Goal: Task Accomplishment & Management: Use online tool/utility

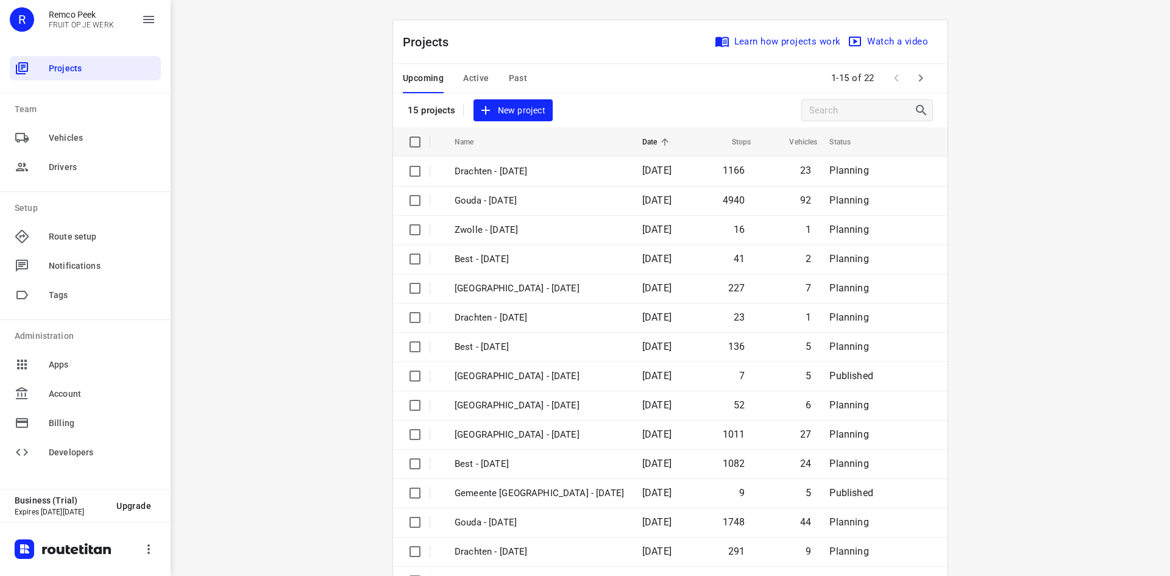
click at [468, 71] on span "Active" at bounding box center [476, 78] width 26 height 15
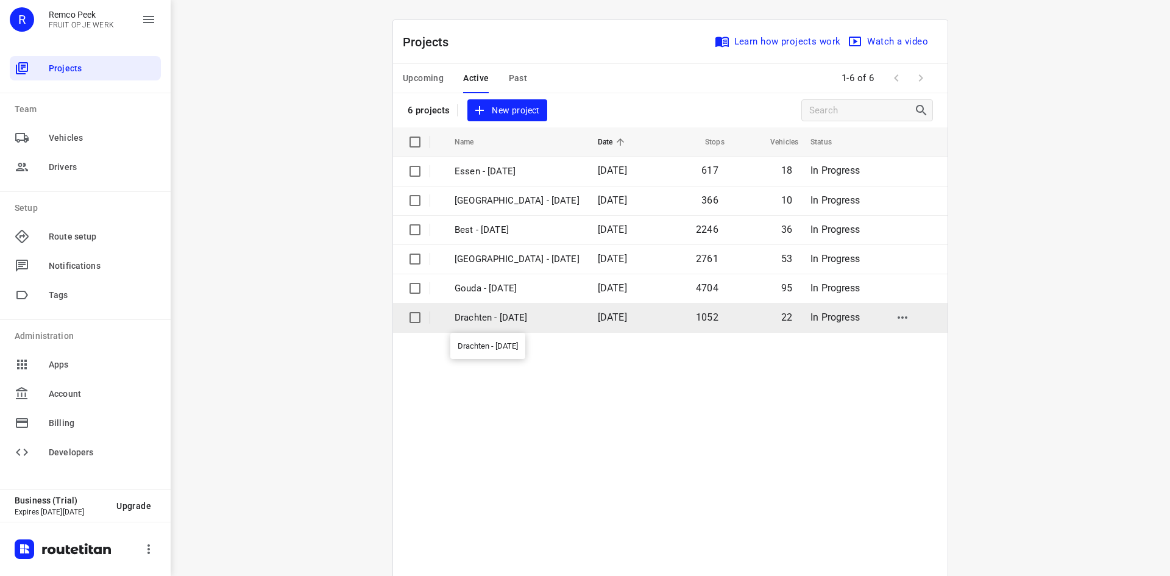
click at [510, 318] on p "Drachten - [DATE]" at bounding box center [517, 318] width 125 height 14
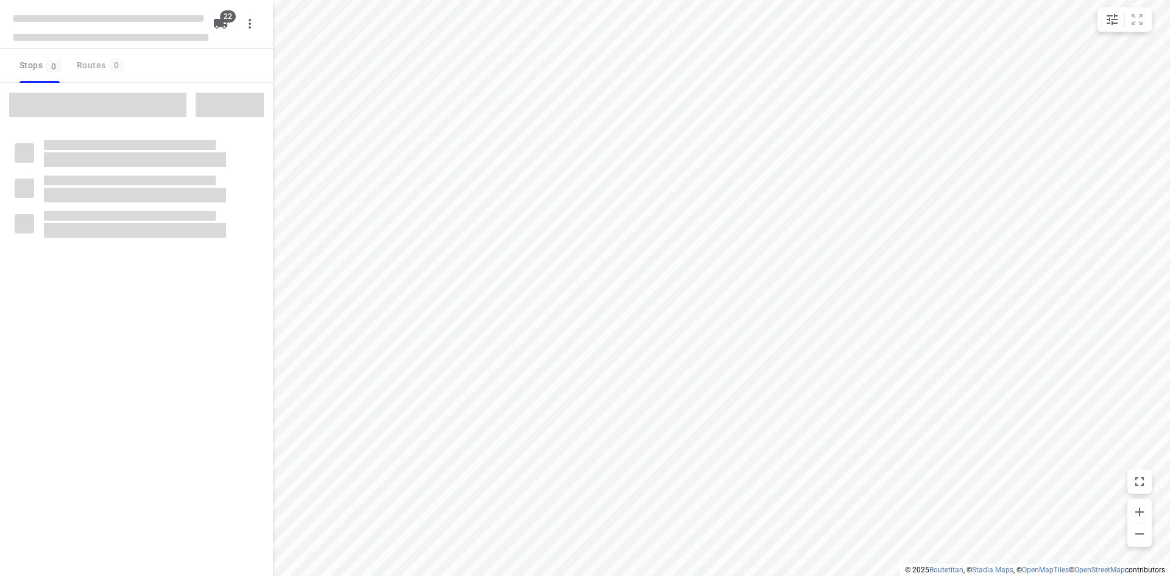
type input "distance"
checkbox input "true"
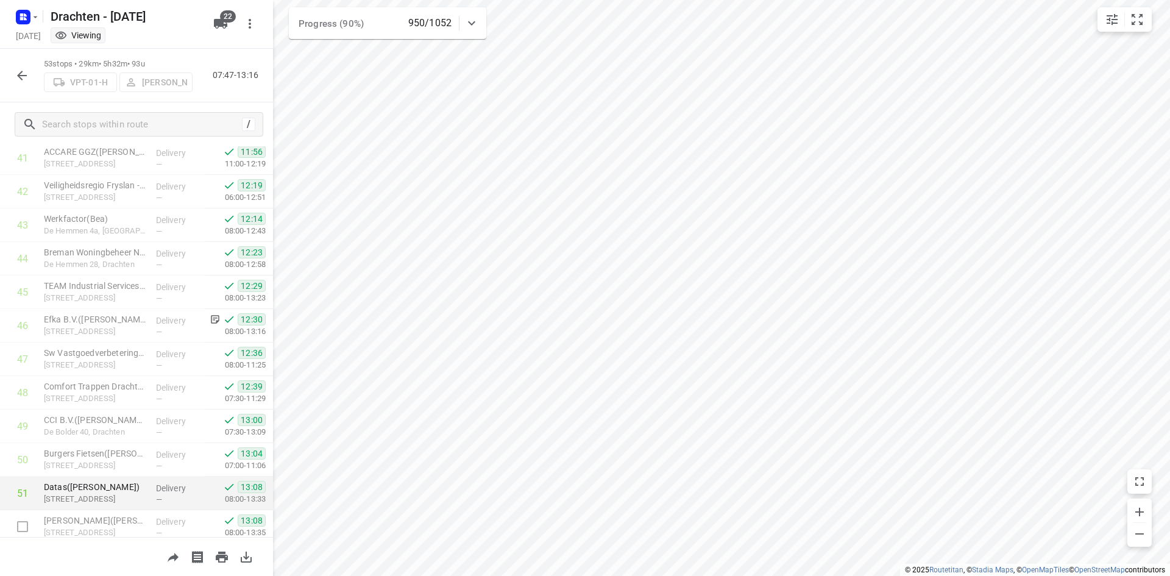
scroll to position [1481, 0]
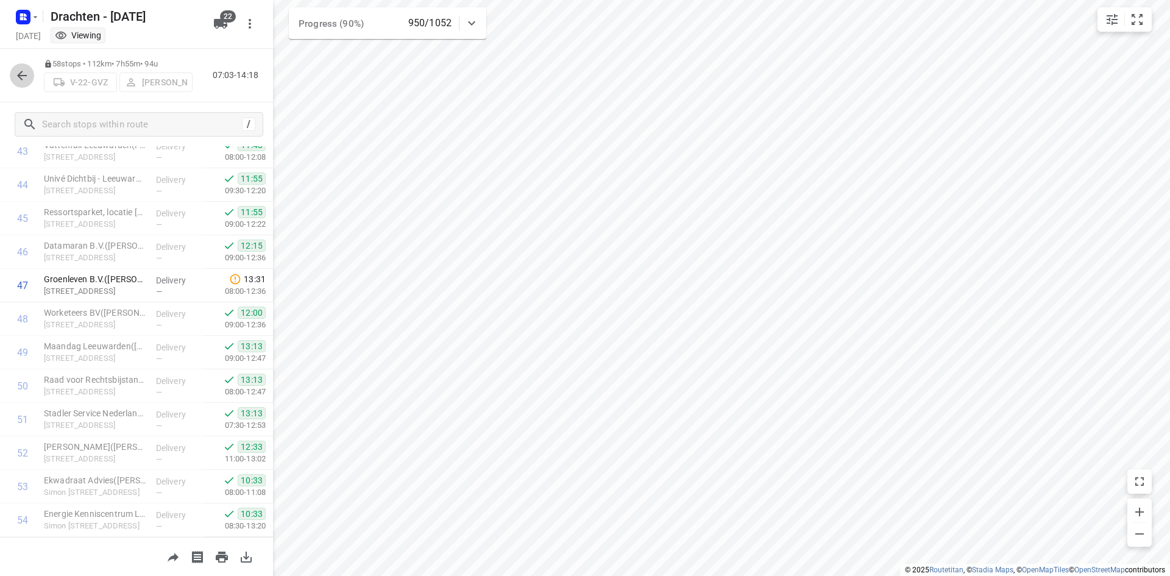
click at [23, 71] on icon "button" at bounding box center [22, 75] width 15 height 15
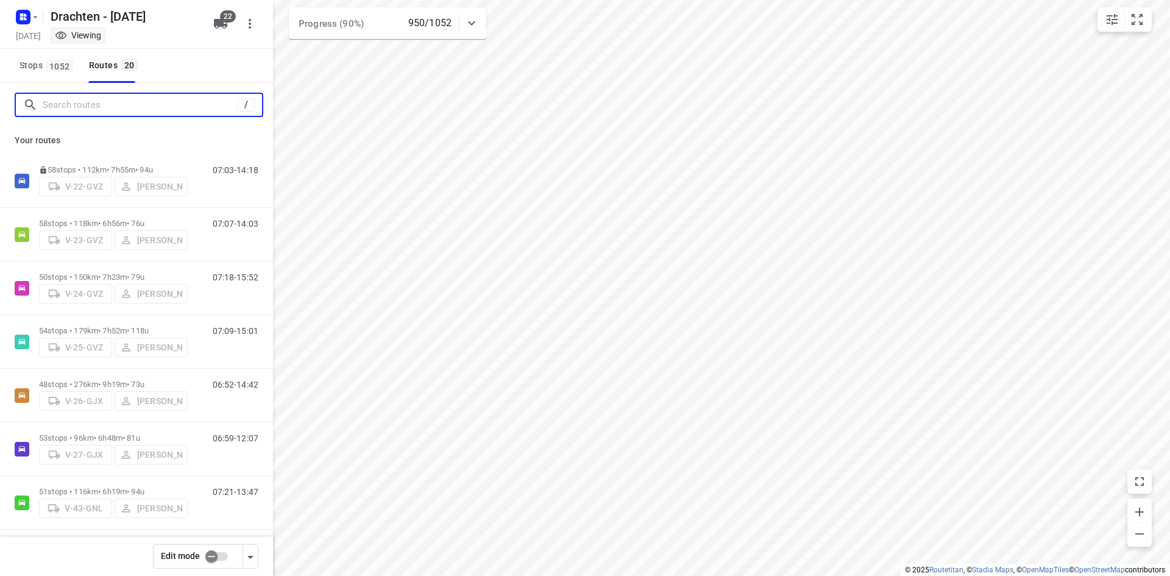
click at [95, 105] on input "Search routes" at bounding box center [140, 105] width 195 height 19
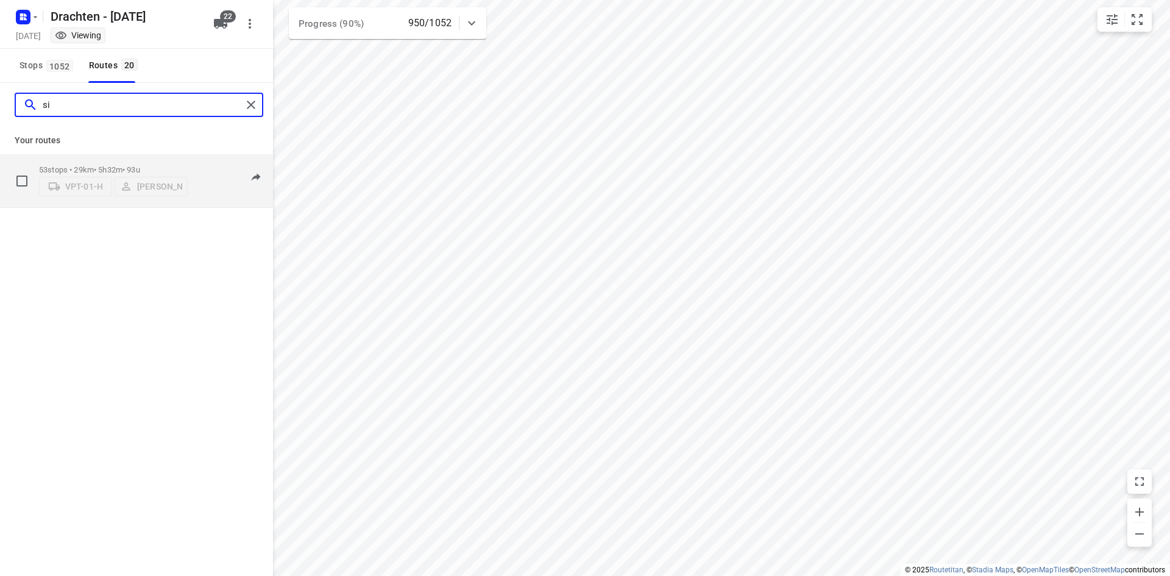
type input "si"
click at [111, 165] on p "53 stops • 29km • 5h32m • 93u" at bounding box center [113, 169] width 149 height 9
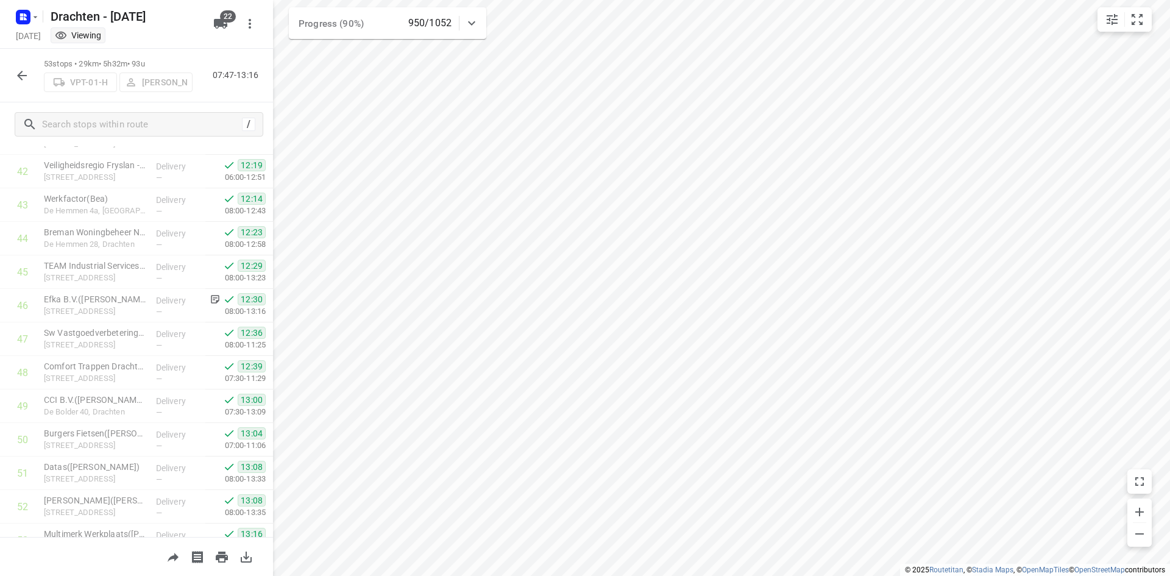
scroll to position [1463, 0]
click at [27, 79] on icon "button" at bounding box center [22, 75] width 15 height 15
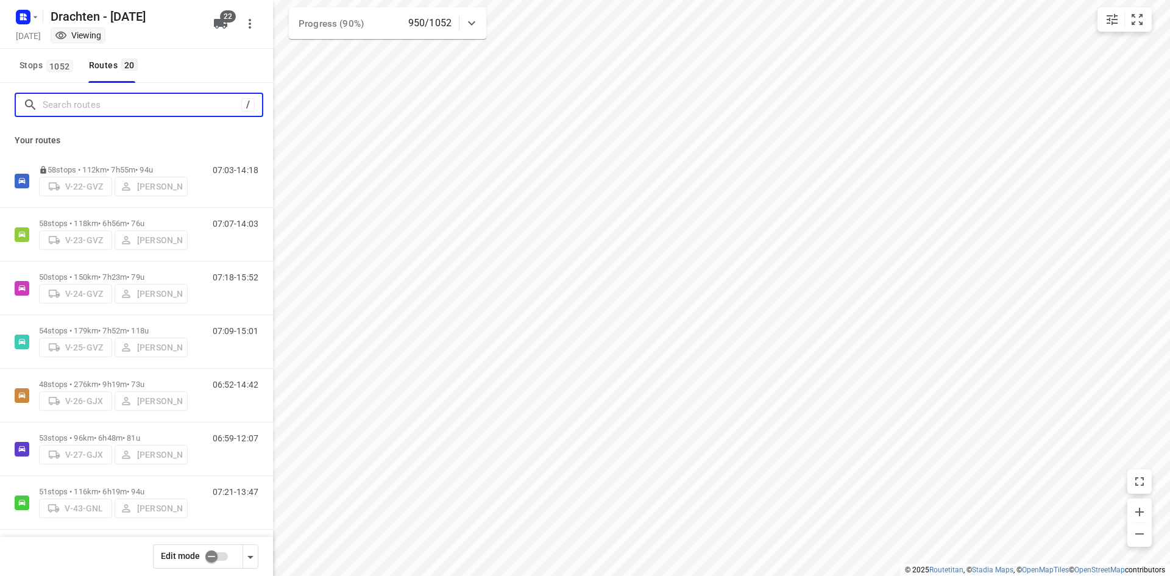
click at [85, 104] on input "Search routes" at bounding box center [142, 105] width 199 height 19
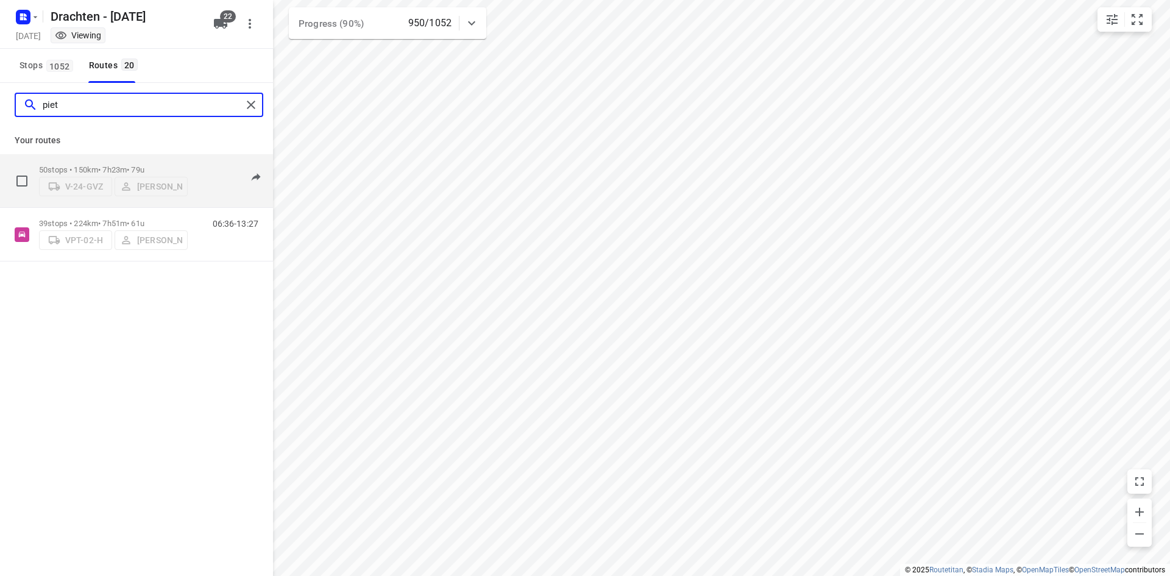
type input "piet"
click at [126, 169] on p "50 stops • 150km • 7h23m • 79u" at bounding box center [113, 169] width 149 height 9
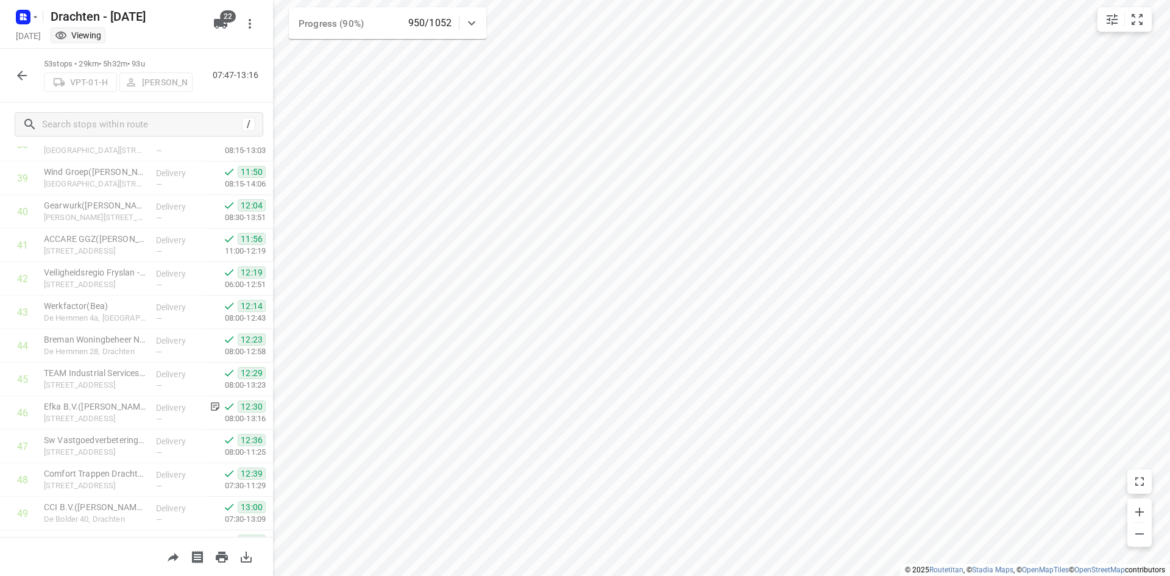
scroll to position [1481, 0]
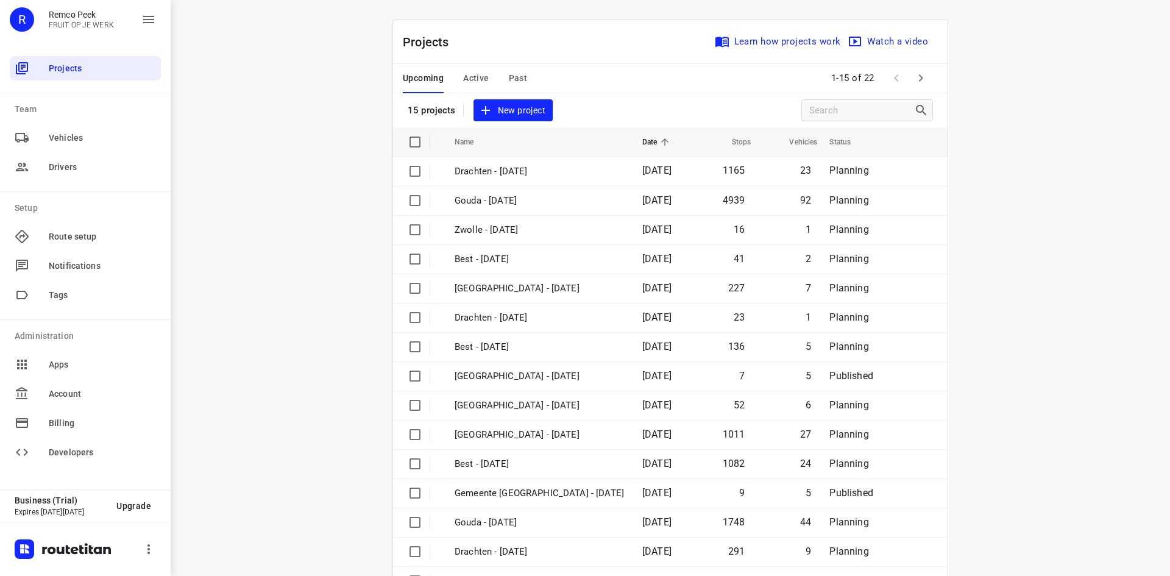
click at [479, 79] on span "Active" at bounding box center [476, 78] width 26 height 15
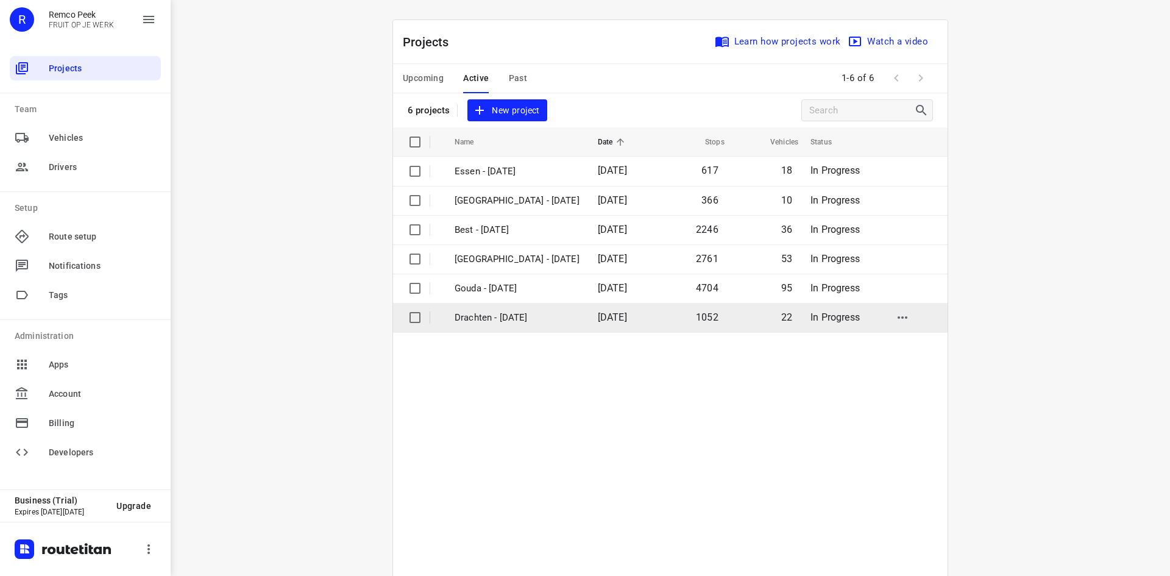
click at [502, 315] on p "Drachten - [DATE]" at bounding box center [517, 318] width 125 height 14
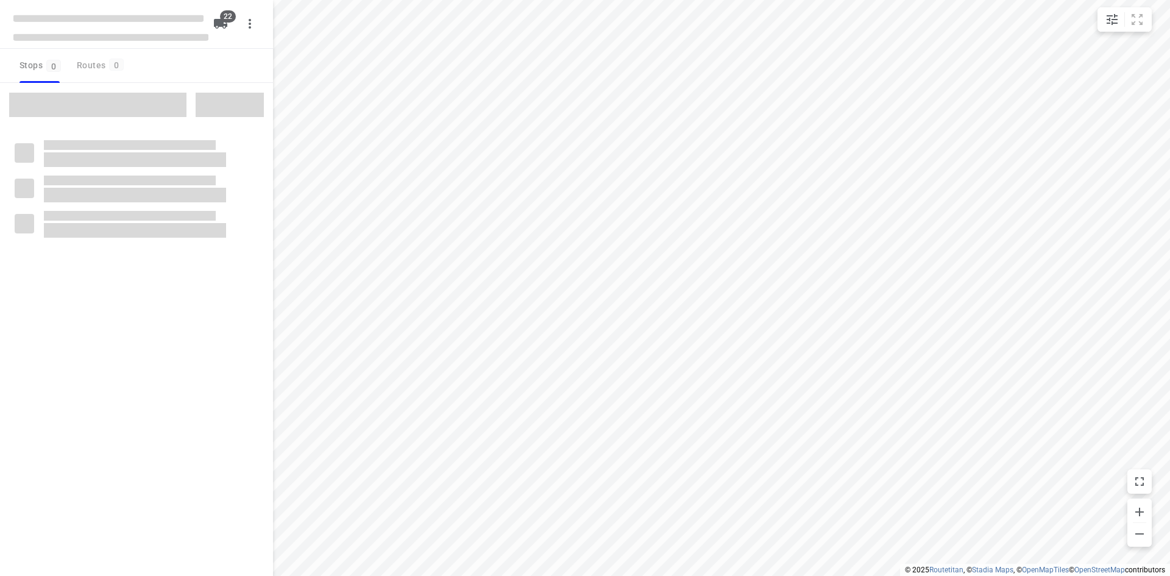
type input "distance"
checkbox input "true"
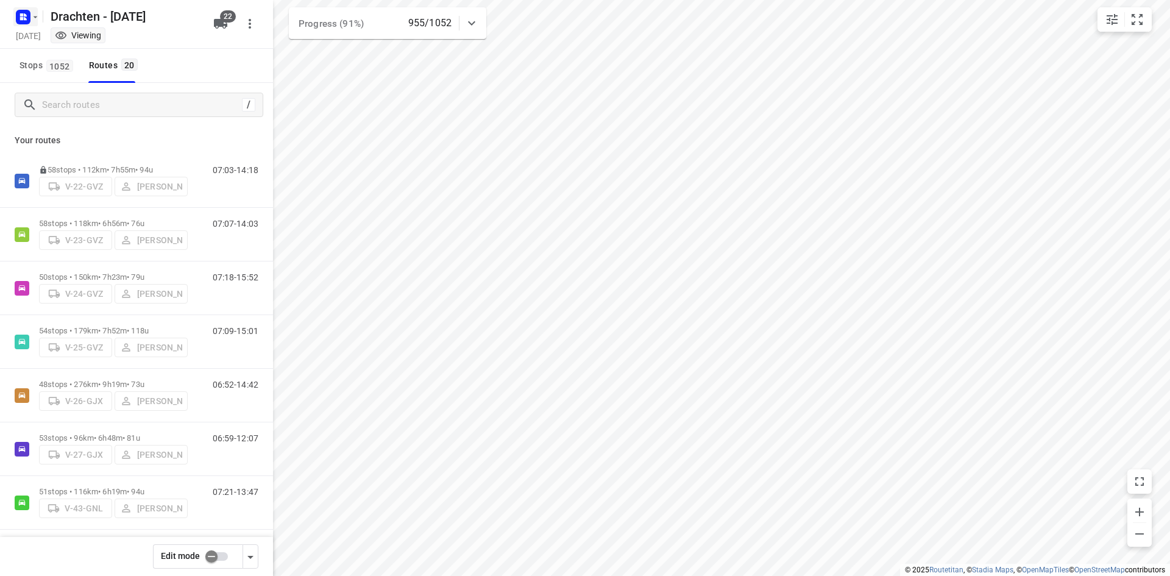
click at [37, 16] on icon "button" at bounding box center [36, 17] width 4 height 2
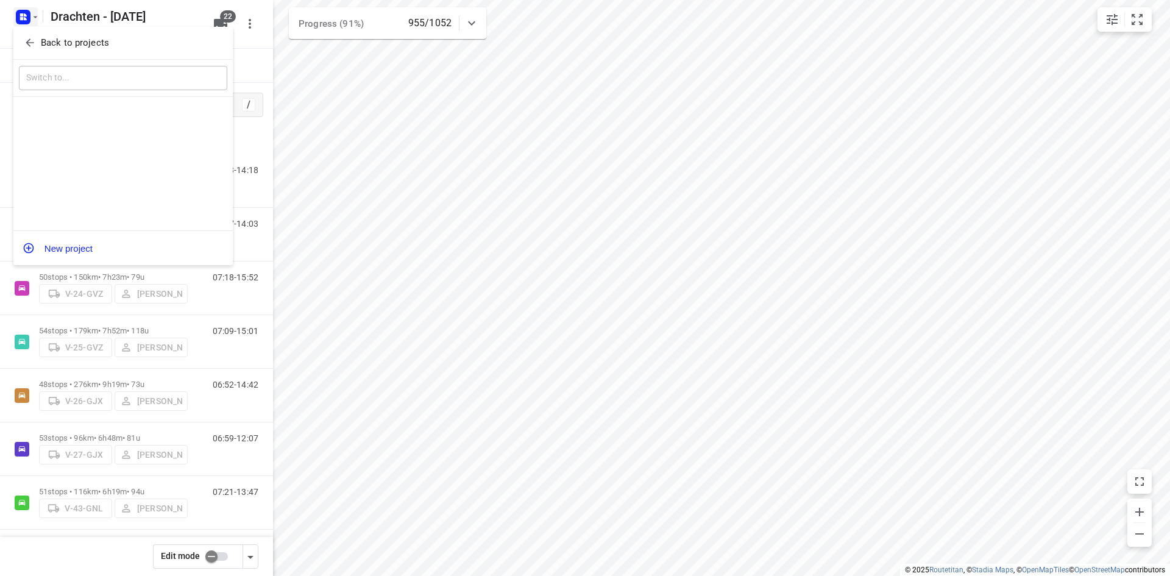
click at [67, 43] on p "Back to projects" at bounding box center [75, 43] width 68 height 14
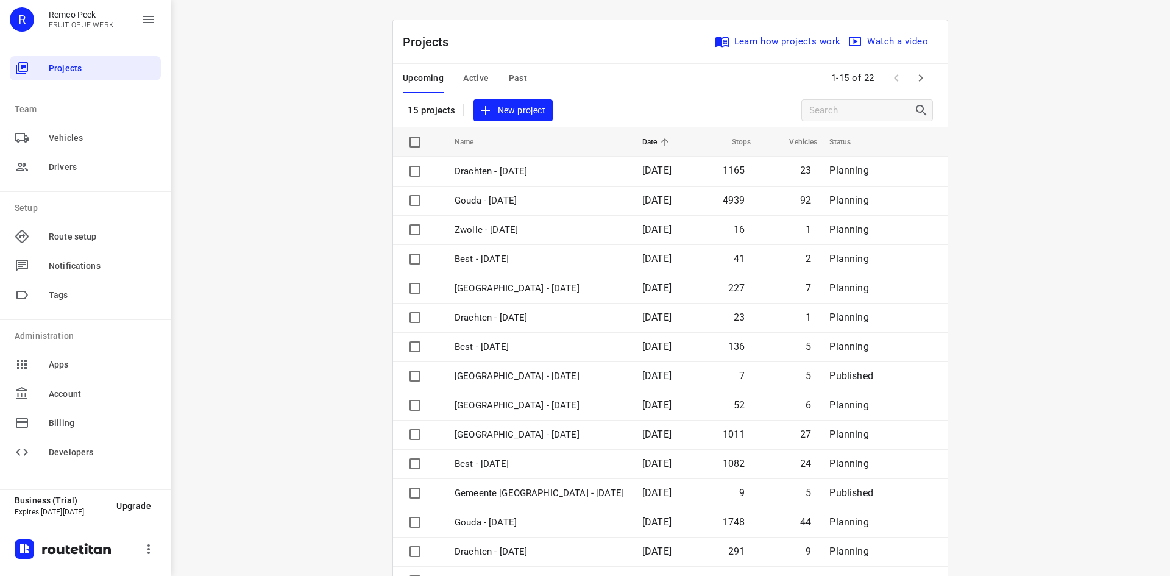
click at [483, 67] on button "Active" at bounding box center [476, 78] width 26 height 29
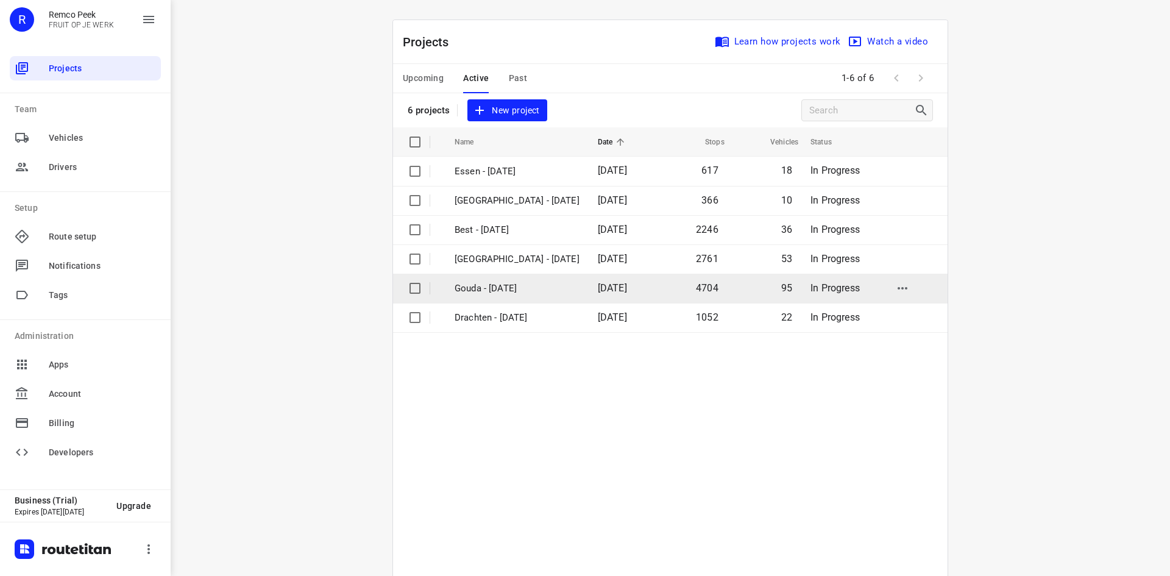
click at [505, 287] on p "Gouda - [DATE]" at bounding box center [517, 289] width 125 height 14
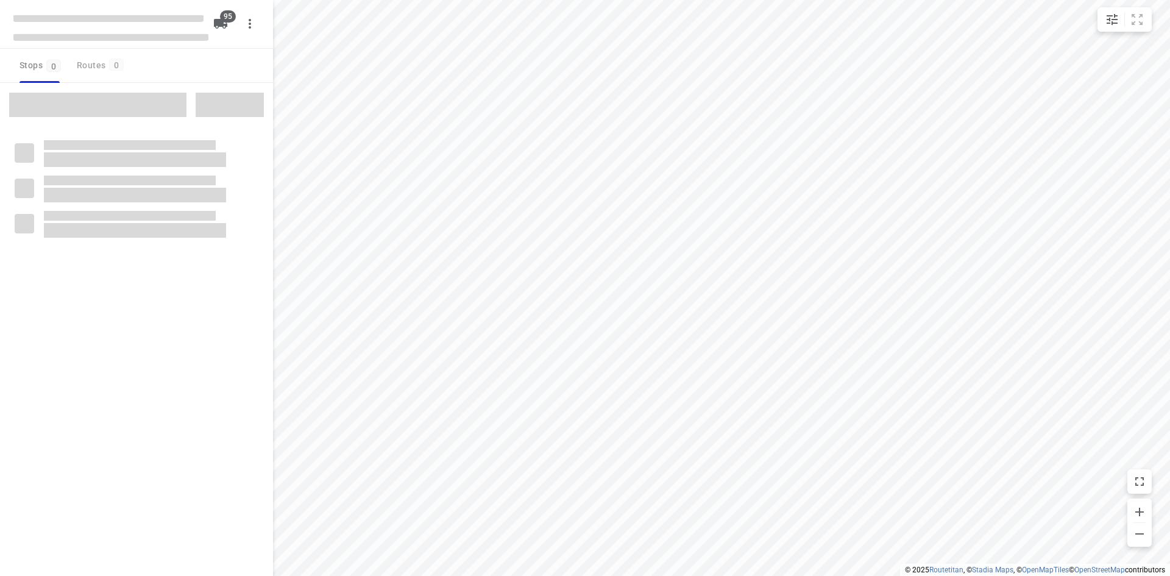
type input "distance"
checkbox input "true"
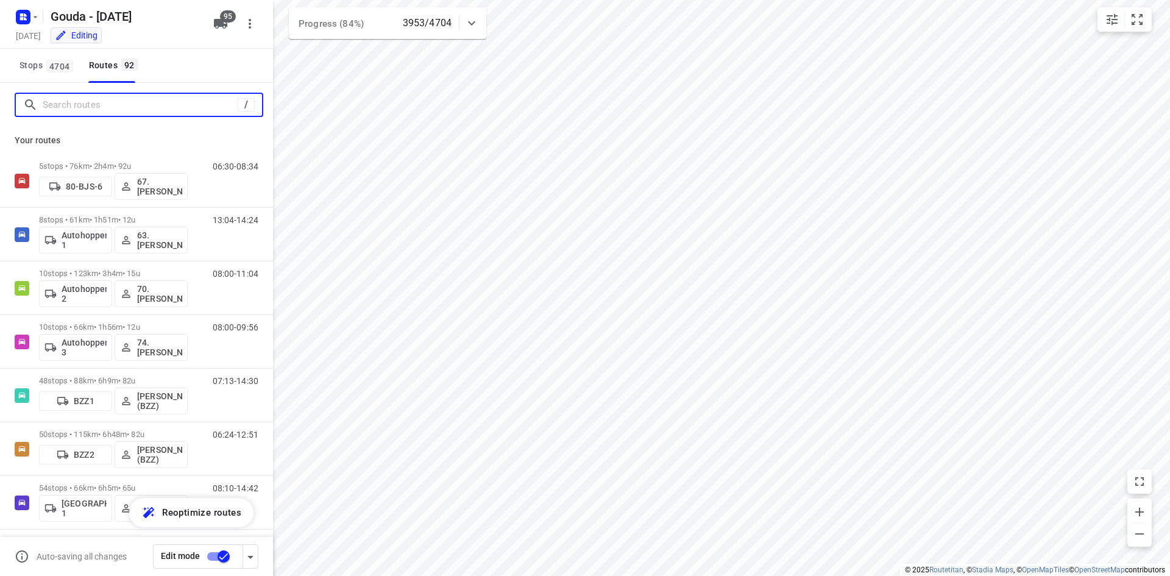
click at [116, 107] on input "Search routes" at bounding box center [140, 105] width 195 height 19
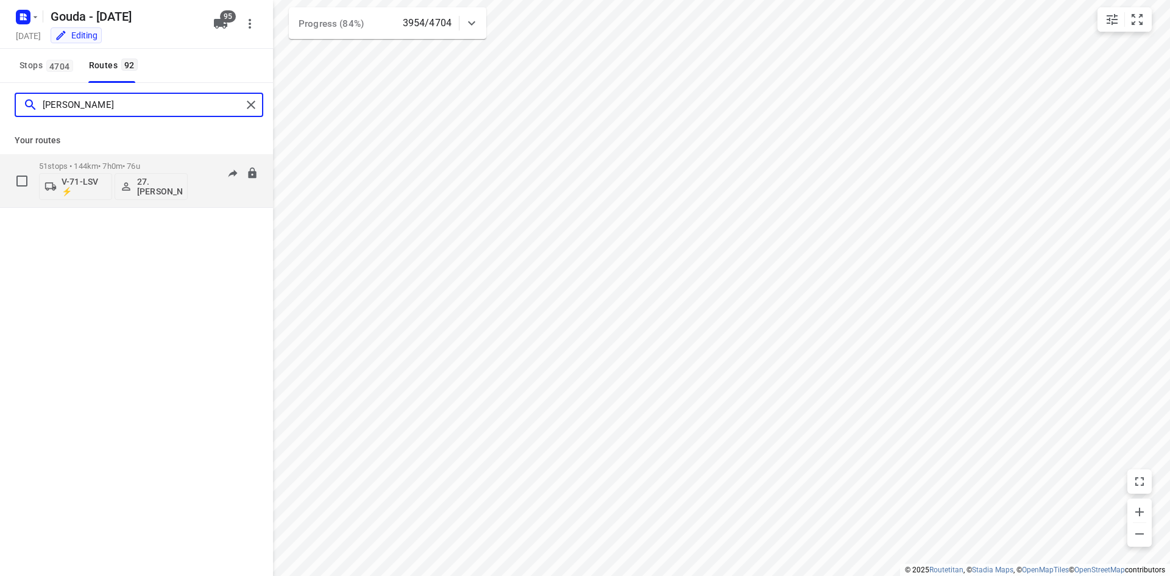
type input "monika"
click at [169, 161] on div "51 stops • 144km • 7h0m • 76u V-71-LSV ⚡ 27.Monika Rola" at bounding box center [113, 180] width 149 height 51
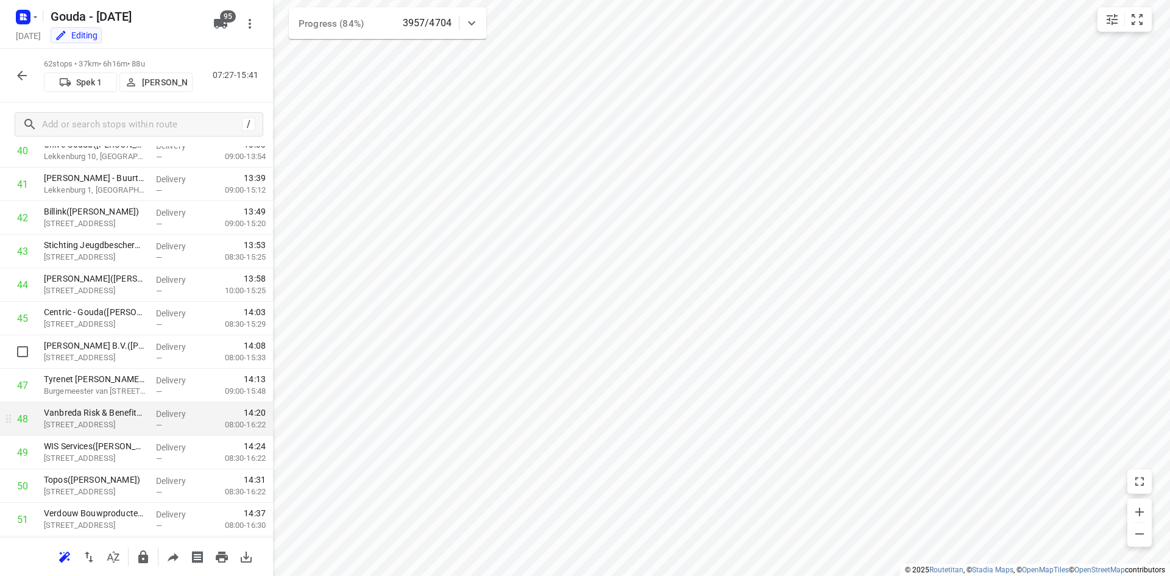
scroll to position [1356, 0]
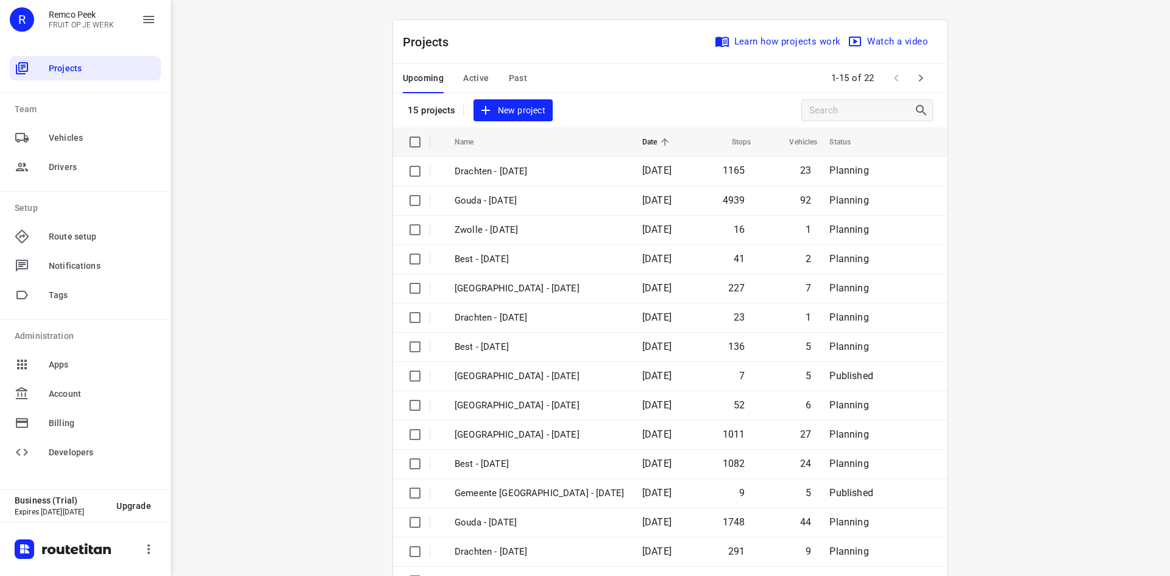
click at [475, 65] on button "Active" at bounding box center [476, 78] width 26 height 29
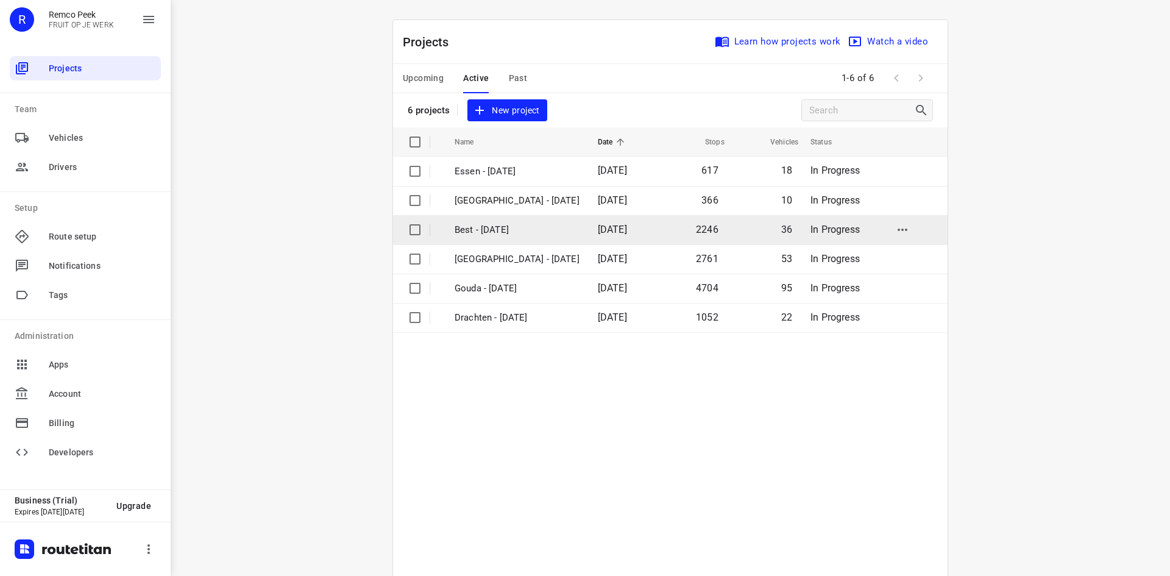
click at [503, 218] on td "Best - [DATE]" at bounding box center [516, 229] width 146 height 29
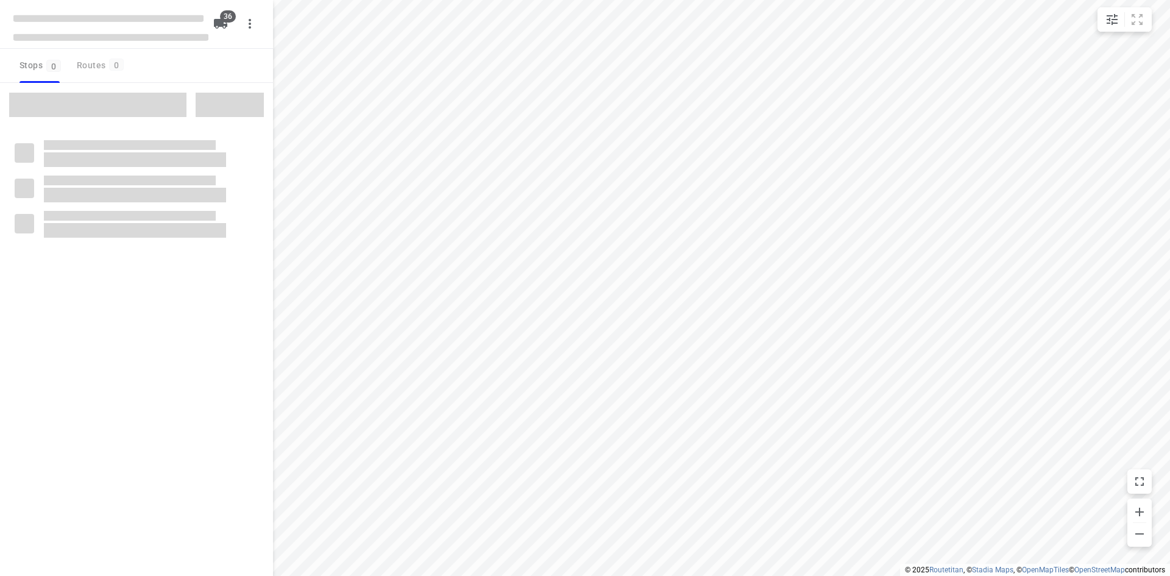
type input "distance"
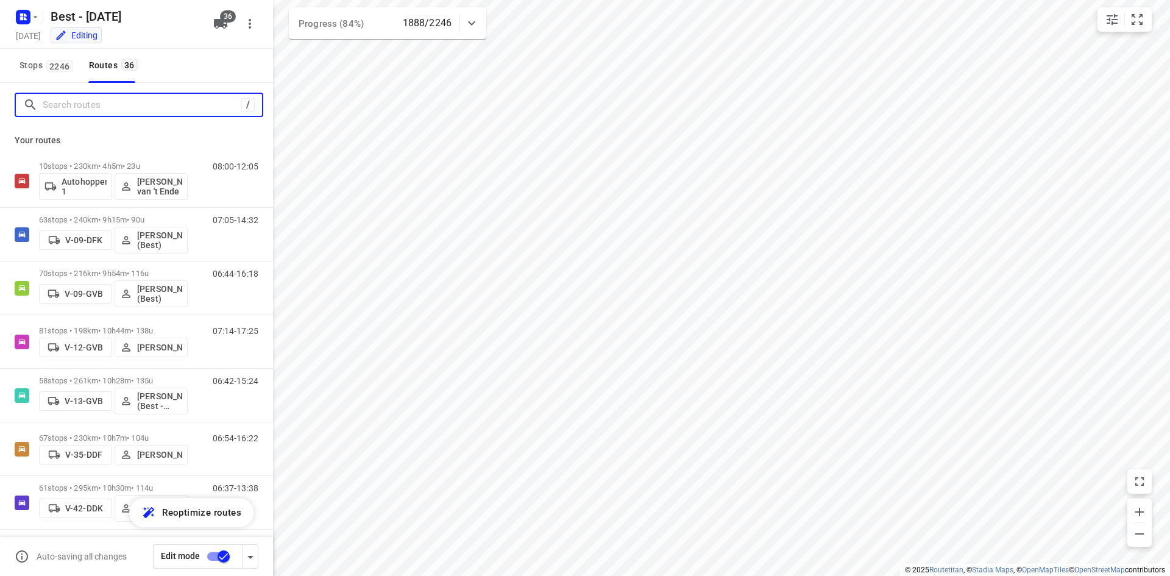
click at [157, 100] on input "Search routes" at bounding box center [142, 105] width 199 height 19
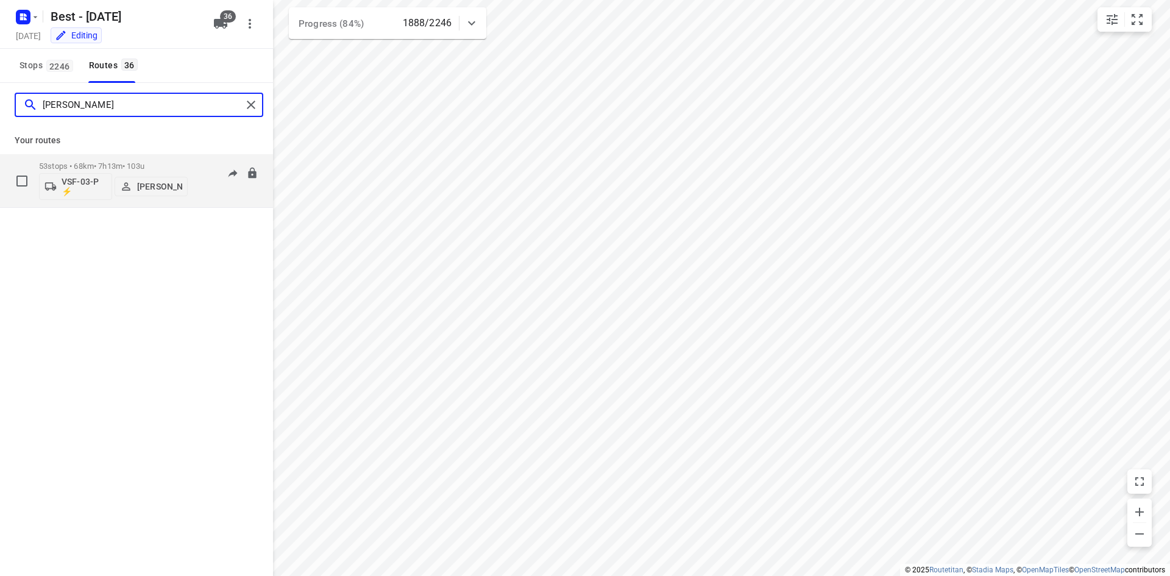
type input "andy"
click at [160, 163] on p "53 stops • 68km • 7h13m • 103u" at bounding box center [113, 166] width 149 height 9
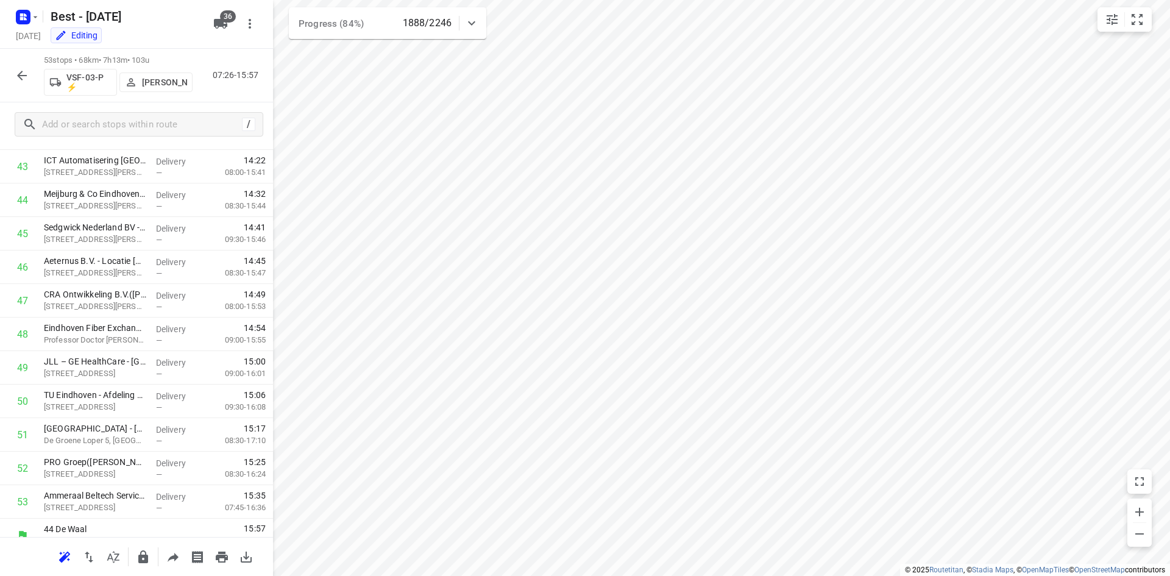
scroll to position [1481, 0]
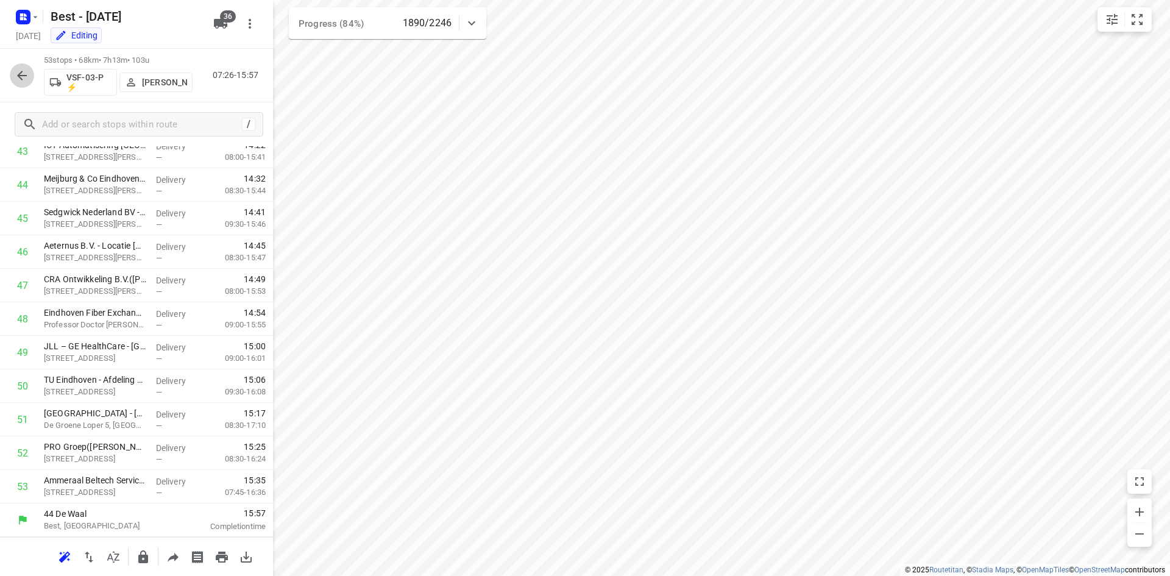
click at [26, 78] on icon "button" at bounding box center [22, 75] width 15 height 15
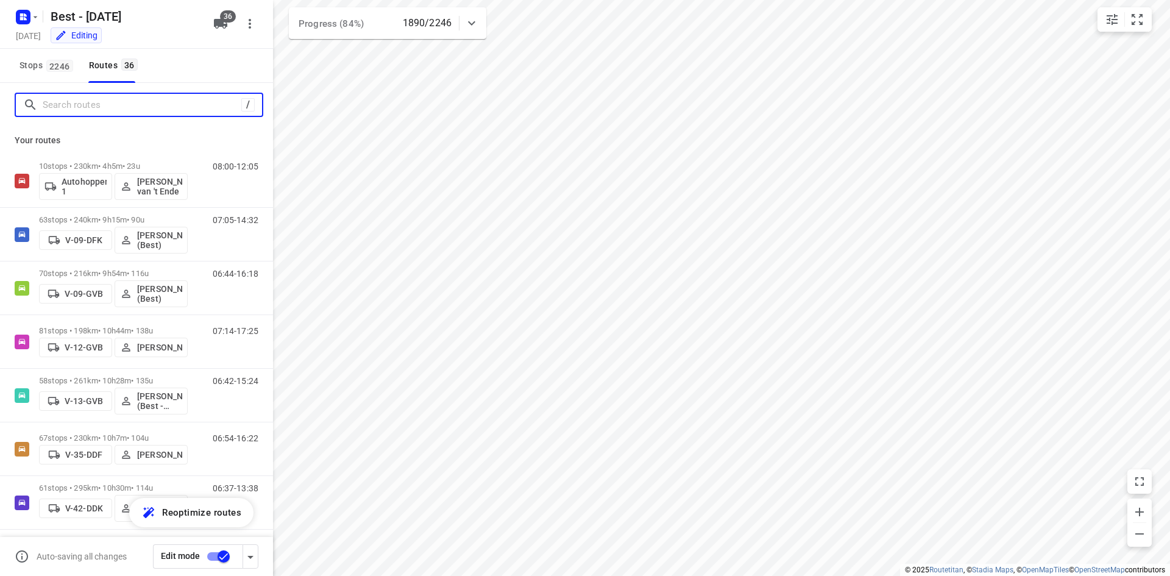
click at [98, 106] on input "Search routes" at bounding box center [142, 105] width 199 height 19
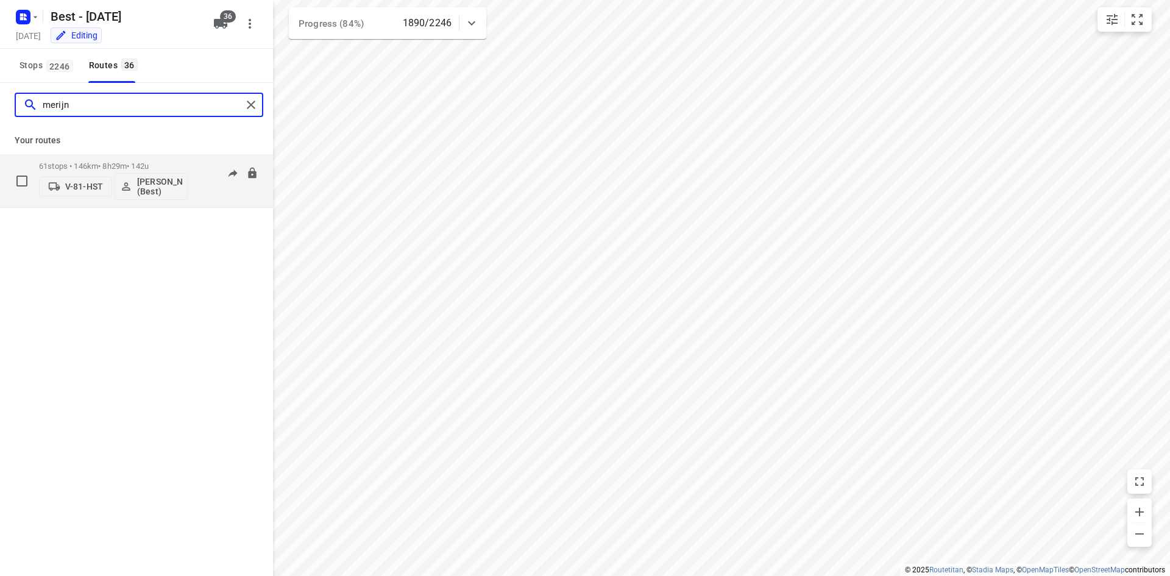
type input "merijn"
click at [104, 158] on div "61 stops • 146km • 8h29m • 142u V-81-HST Merijn Janssen (Best)" at bounding box center [113, 180] width 149 height 51
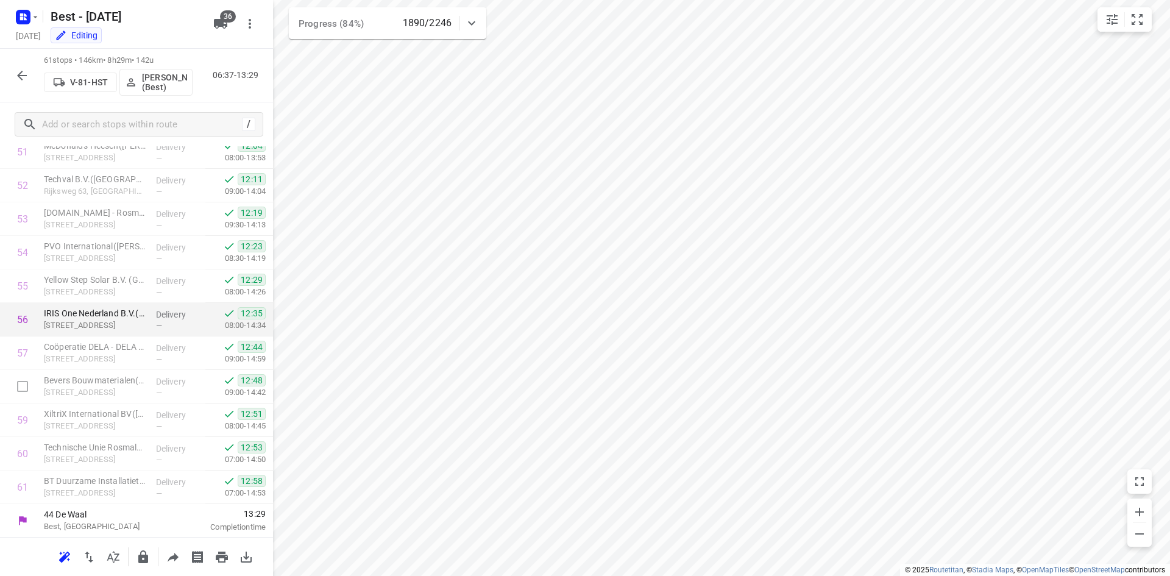
scroll to position [1749, 0]
click at [18, 67] on button "button" at bounding box center [22, 75] width 24 height 24
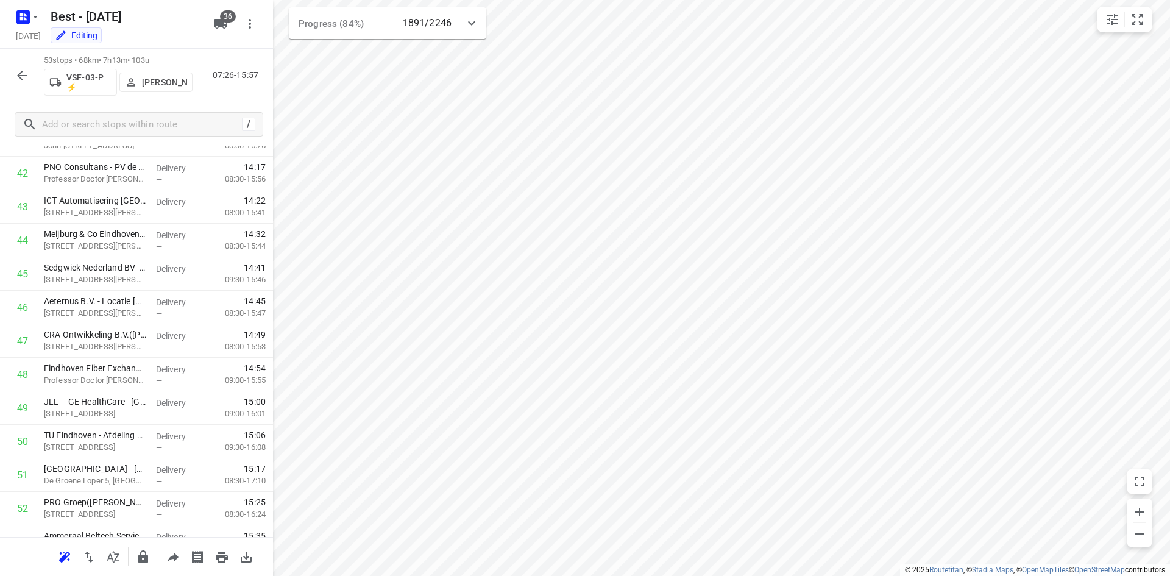
scroll to position [1481, 0]
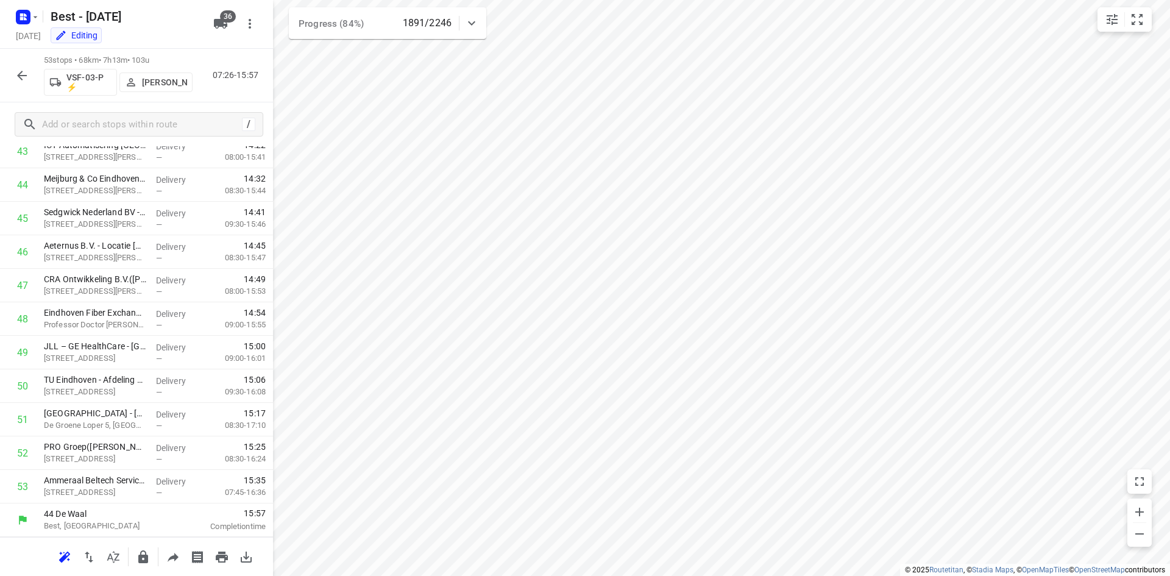
click at [31, 83] on button "button" at bounding box center [22, 75] width 24 height 24
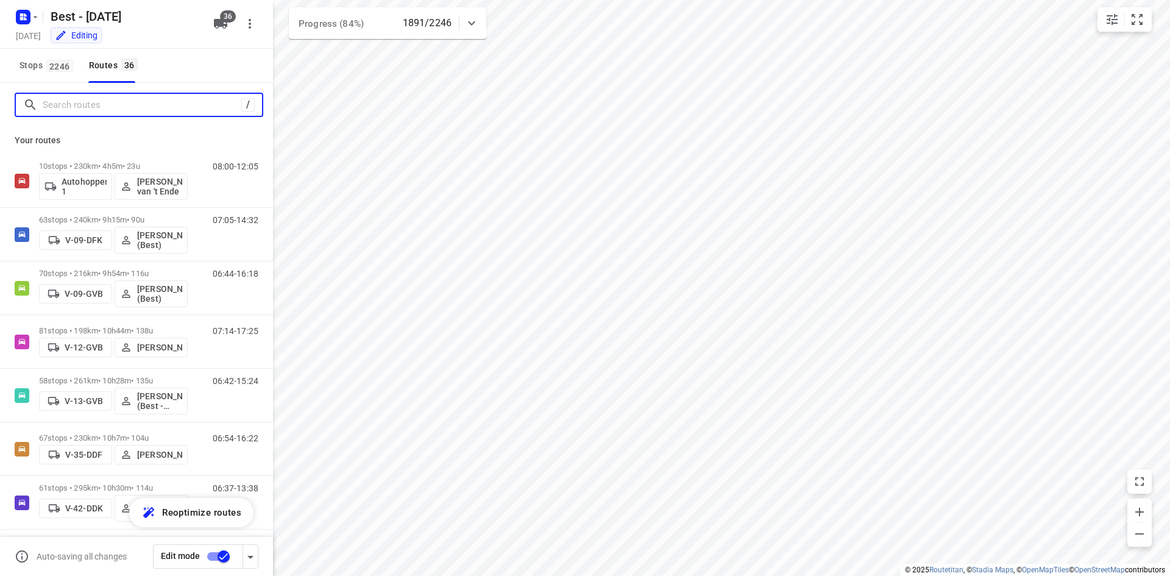
click at [119, 109] on input "Search routes" at bounding box center [142, 105] width 199 height 19
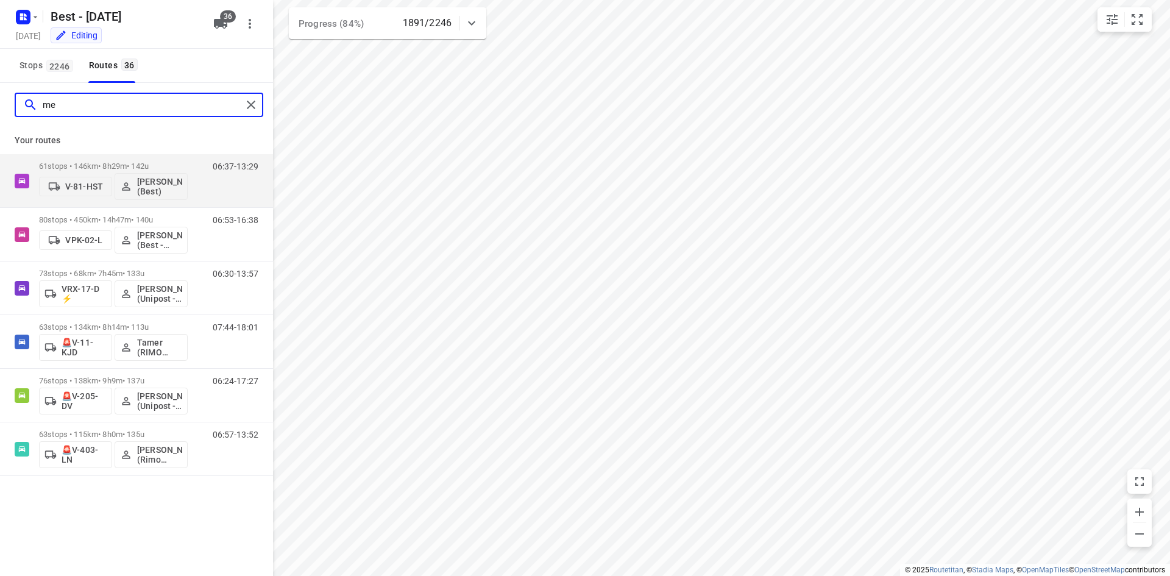
type input "m"
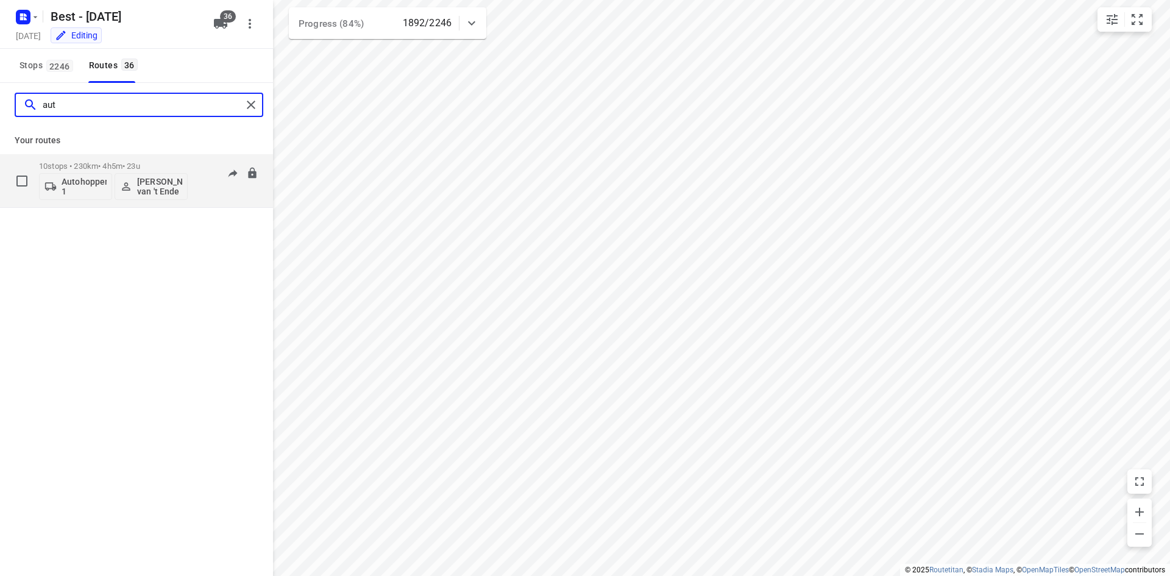
type input "aut"
click at [167, 163] on p "10 stops • 230km • 4h5m • 23u" at bounding box center [113, 166] width 149 height 9
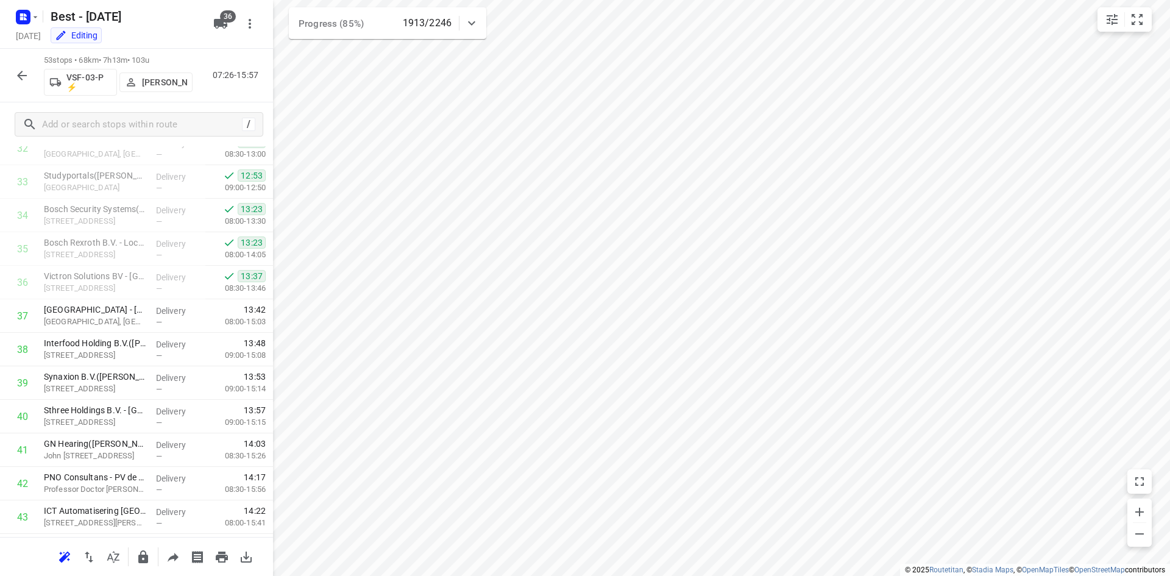
scroll to position [39, 0]
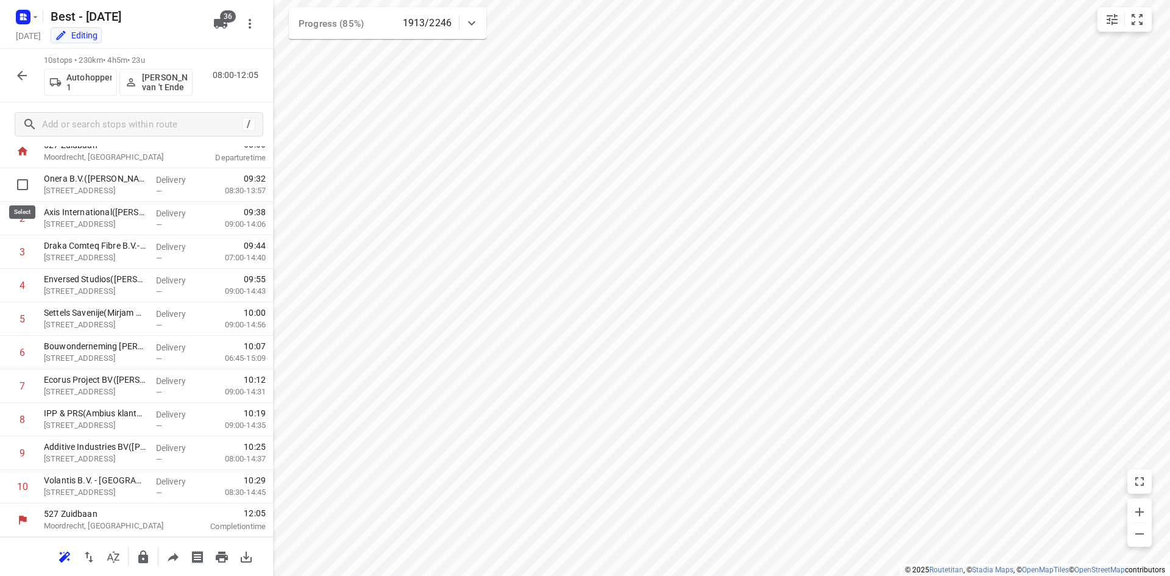
click at [19, 187] on input "checkbox" at bounding box center [22, 185] width 24 height 24
checkbox input "true"
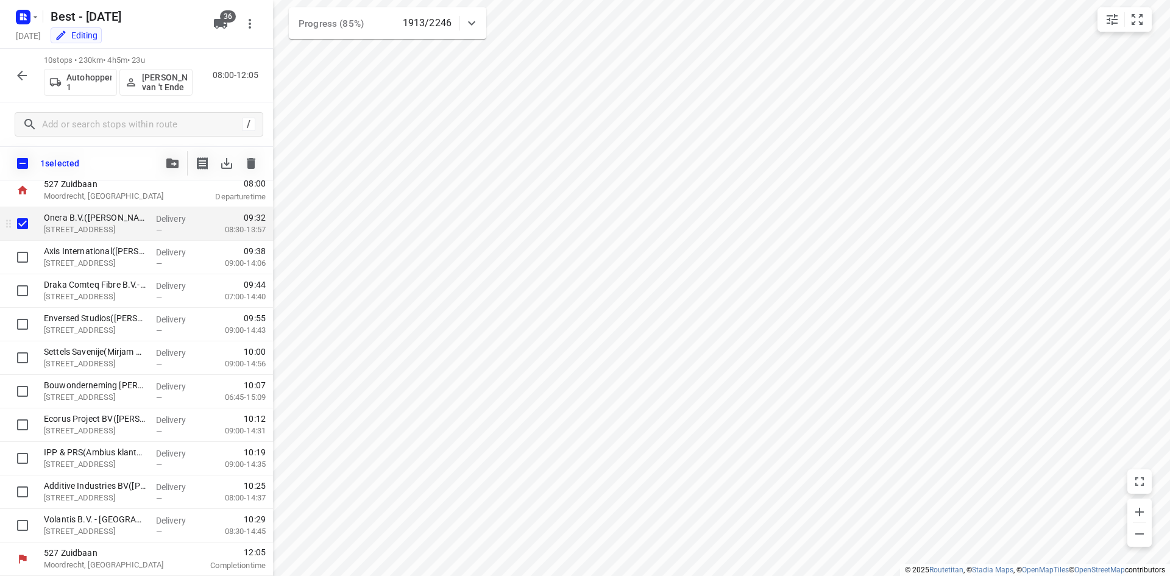
scroll to position [34, 0]
click at [16, 224] on input "checkbox" at bounding box center [22, 224] width 24 height 24
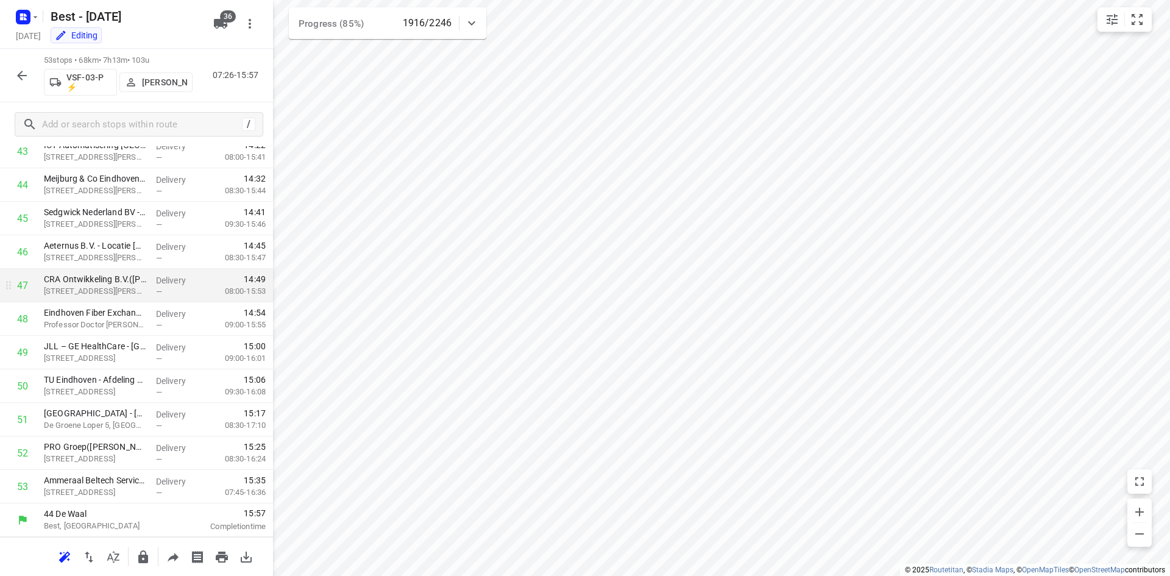
scroll to position [39, 0]
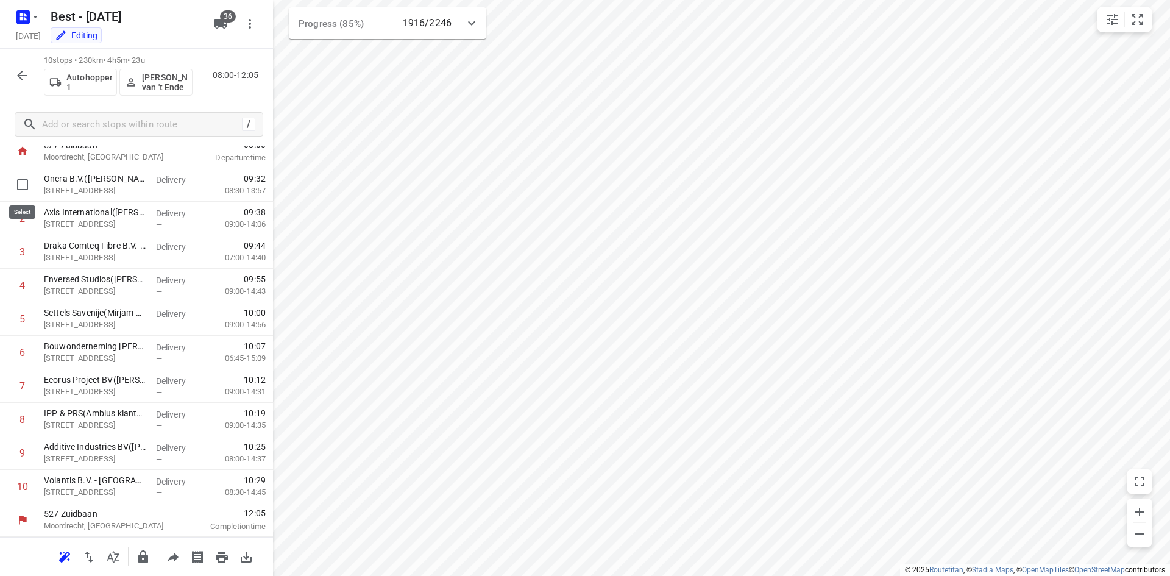
click at [13, 190] on input "checkbox" at bounding box center [22, 185] width 24 height 24
checkbox input "true"
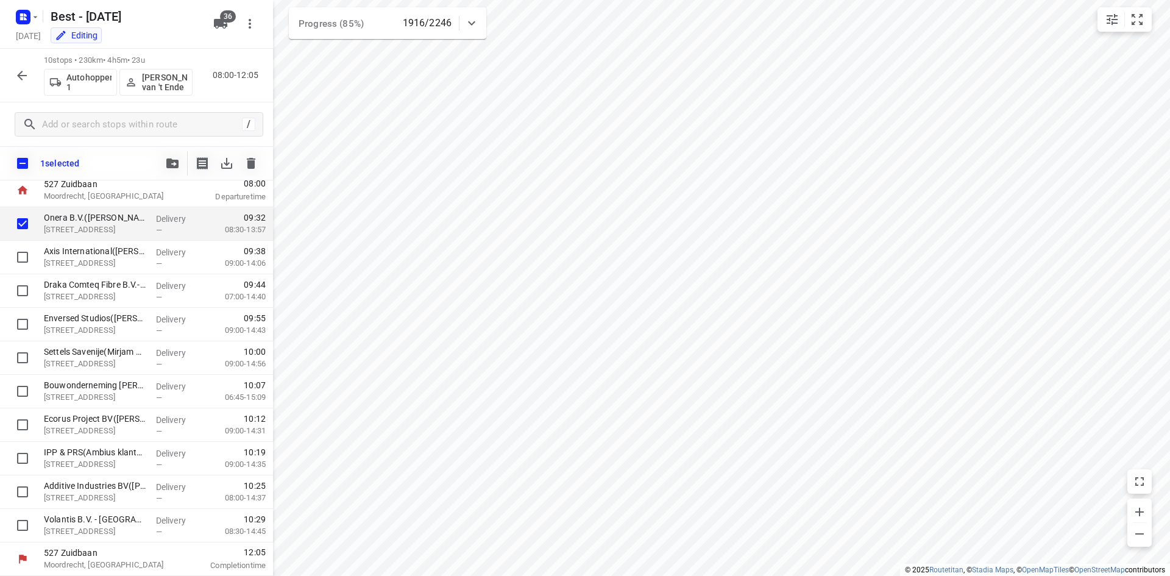
scroll to position [34, 0]
click at [21, 166] on input "checkbox" at bounding box center [23, 164] width 26 height 26
checkbox input "true"
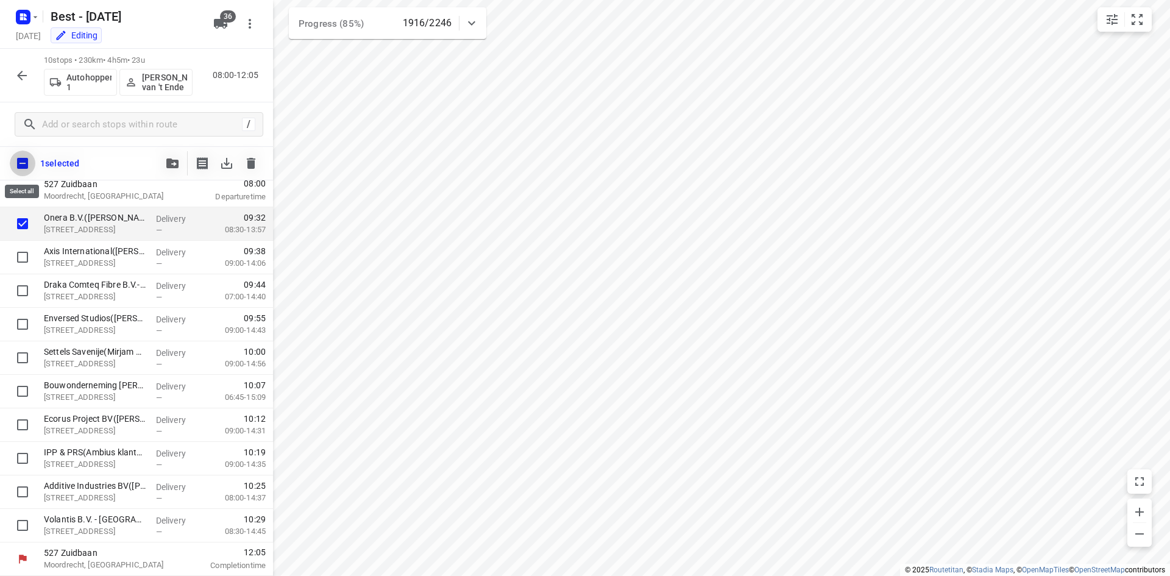
checkbox input "true"
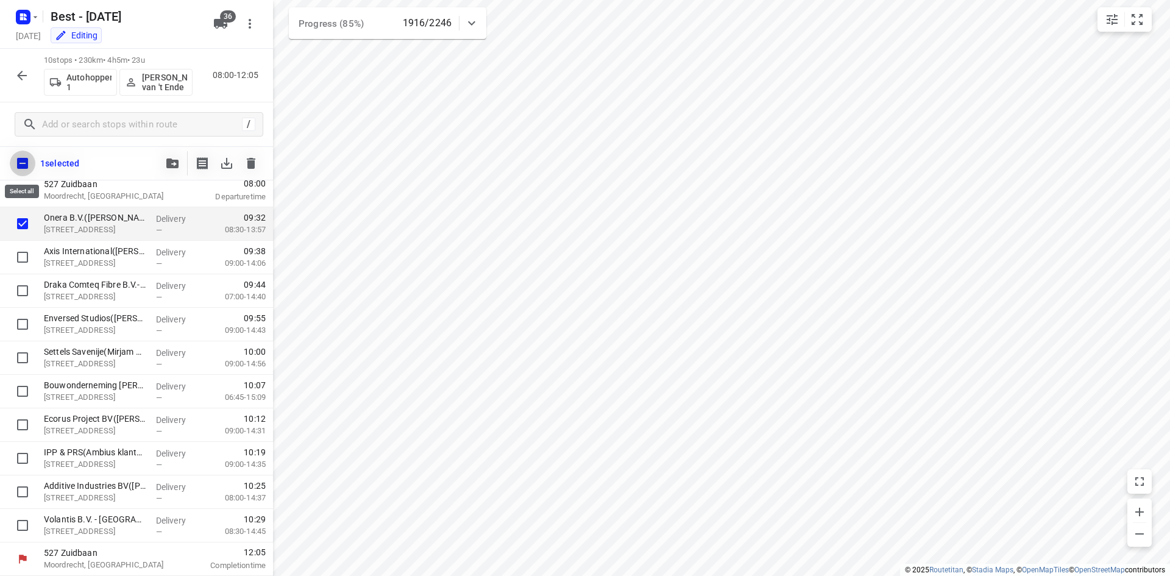
checkbox input "true"
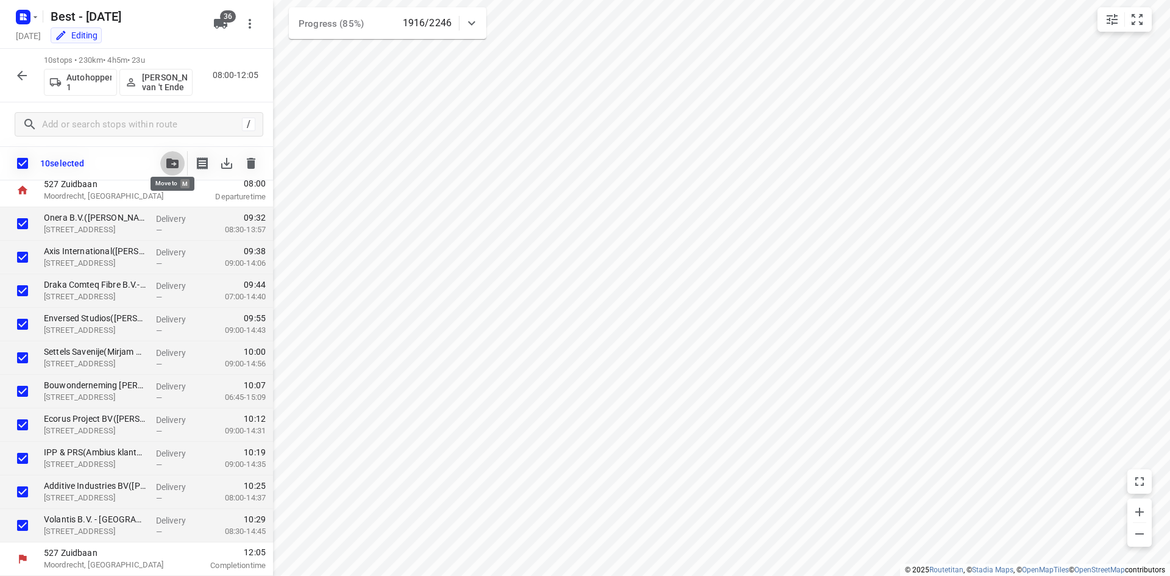
click at [170, 172] on button "button" at bounding box center [172, 163] width 24 height 24
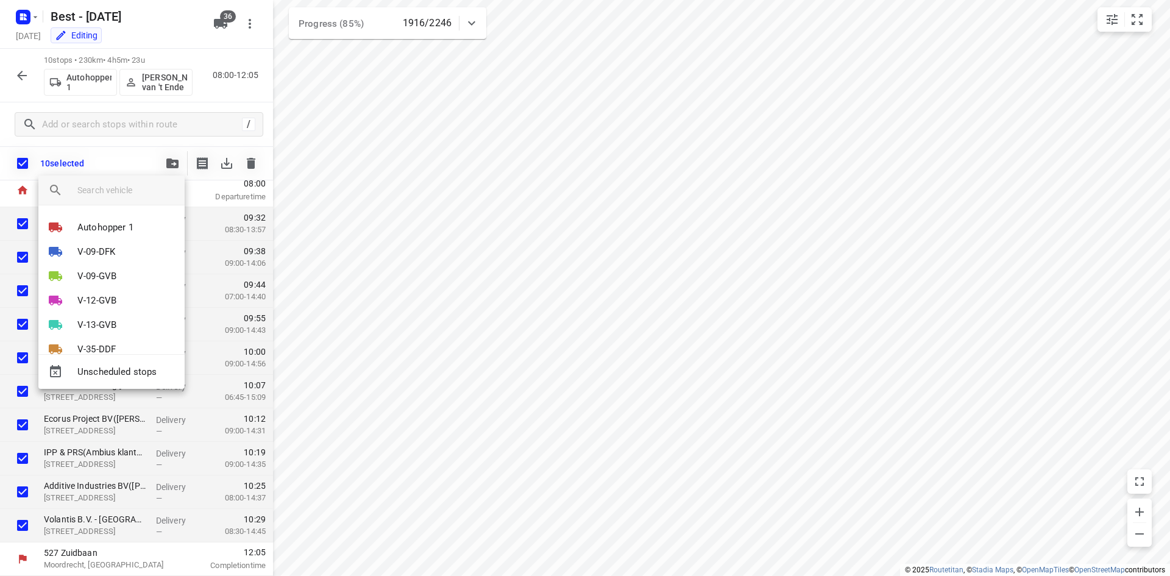
click at [87, 195] on input "search vehicle" at bounding box center [126, 190] width 98 height 18
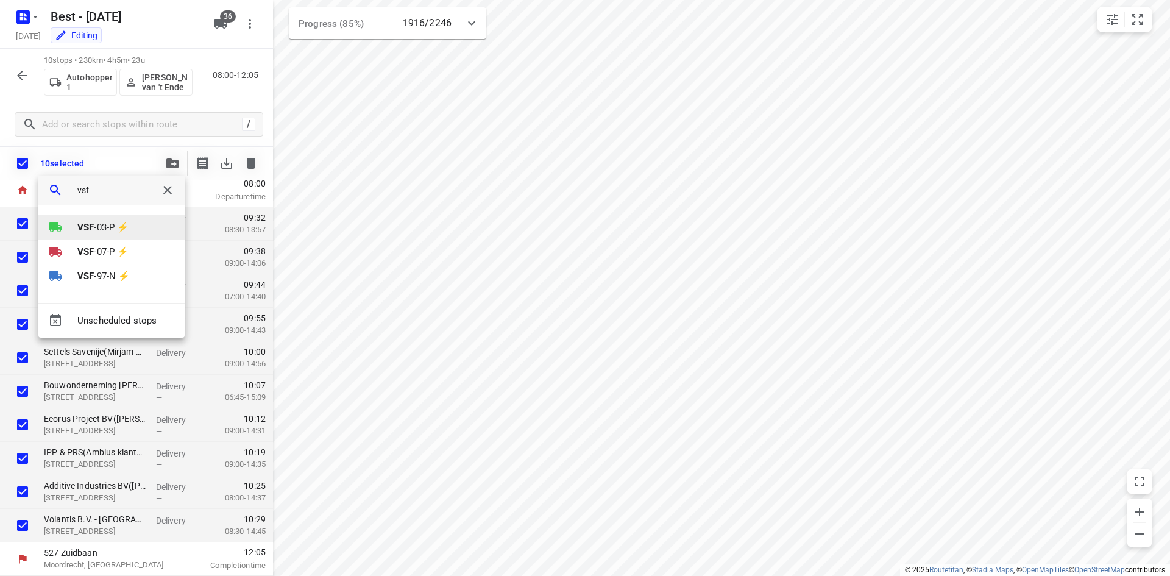
type input "vsf"
click at [116, 218] on li "VSF -03-P ⚡" at bounding box center [111, 227] width 146 height 24
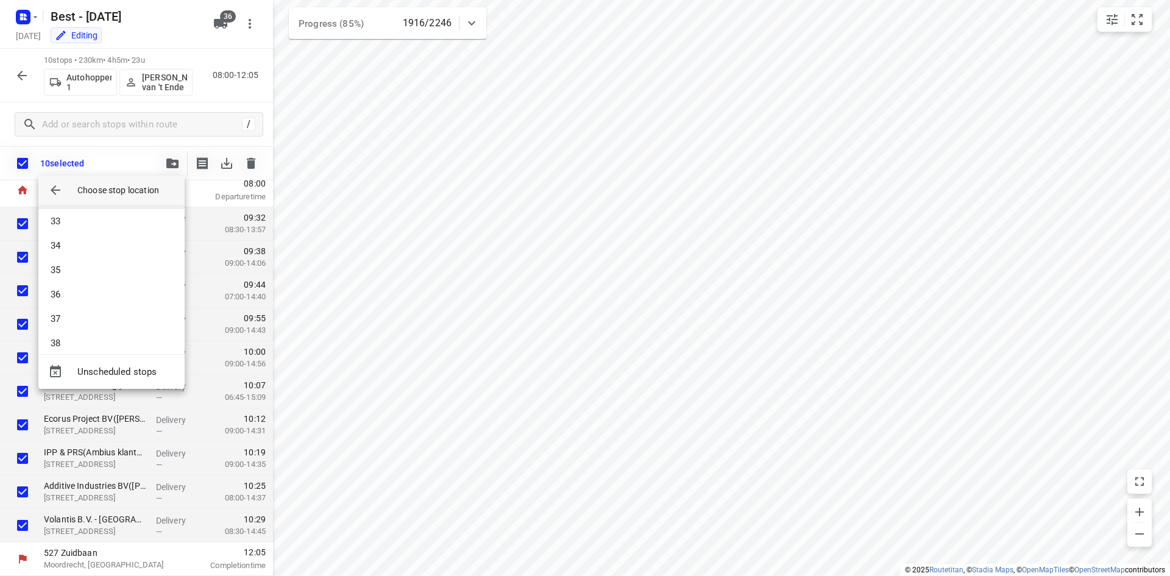
scroll to position [792, 0]
click at [92, 308] on li "37" at bounding box center [111, 308] width 146 height 24
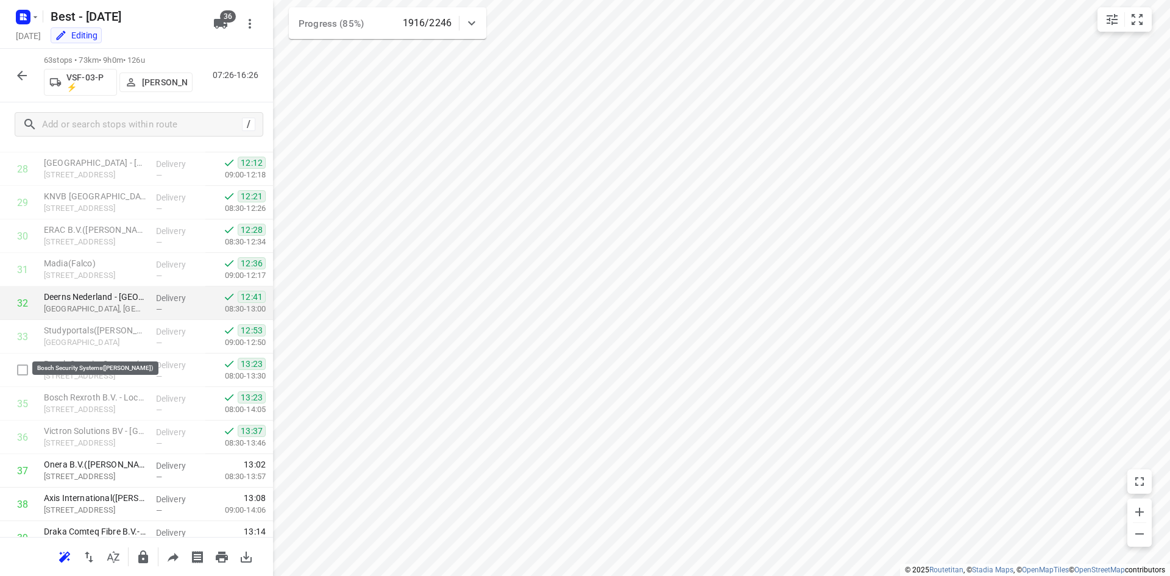
scroll to position [1097, 0]
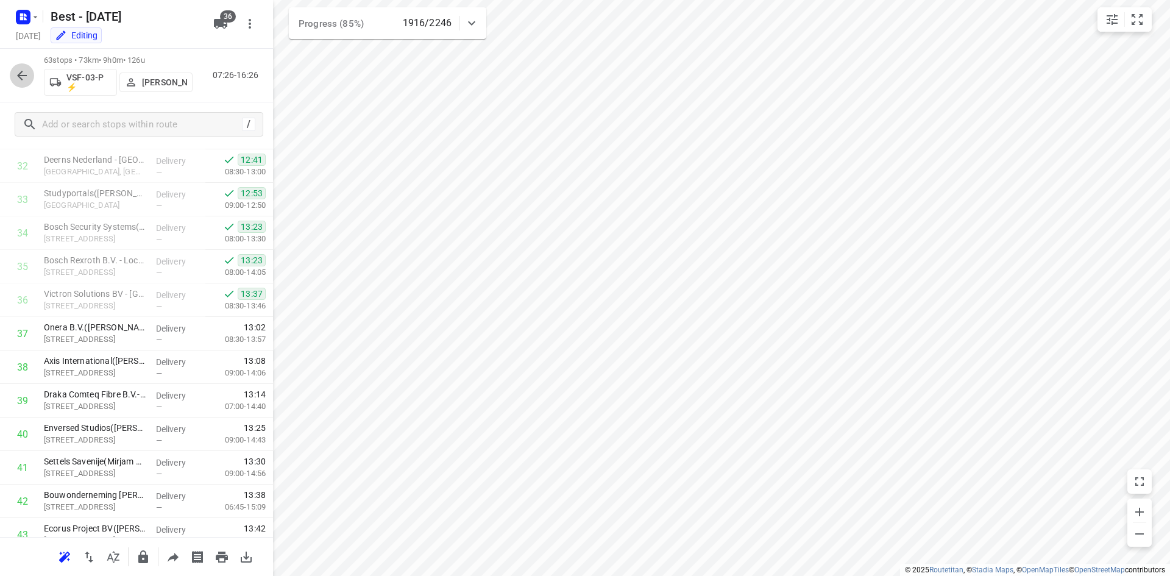
click at [18, 87] on button "button" at bounding box center [22, 75] width 24 height 24
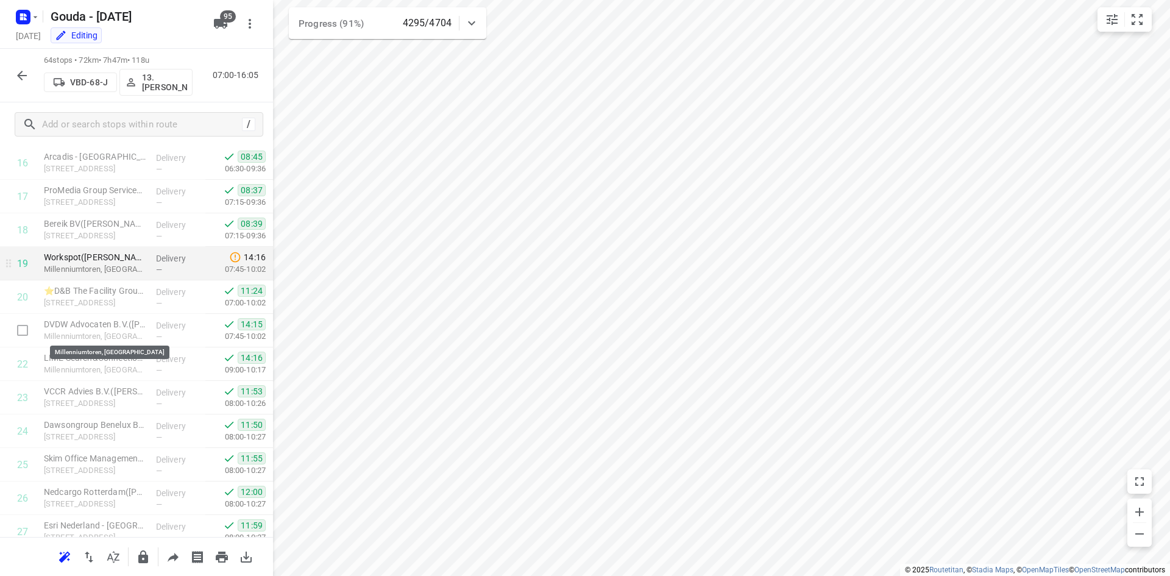
scroll to position [569, 0]
